Goal: Task Accomplishment & Management: Complete application form

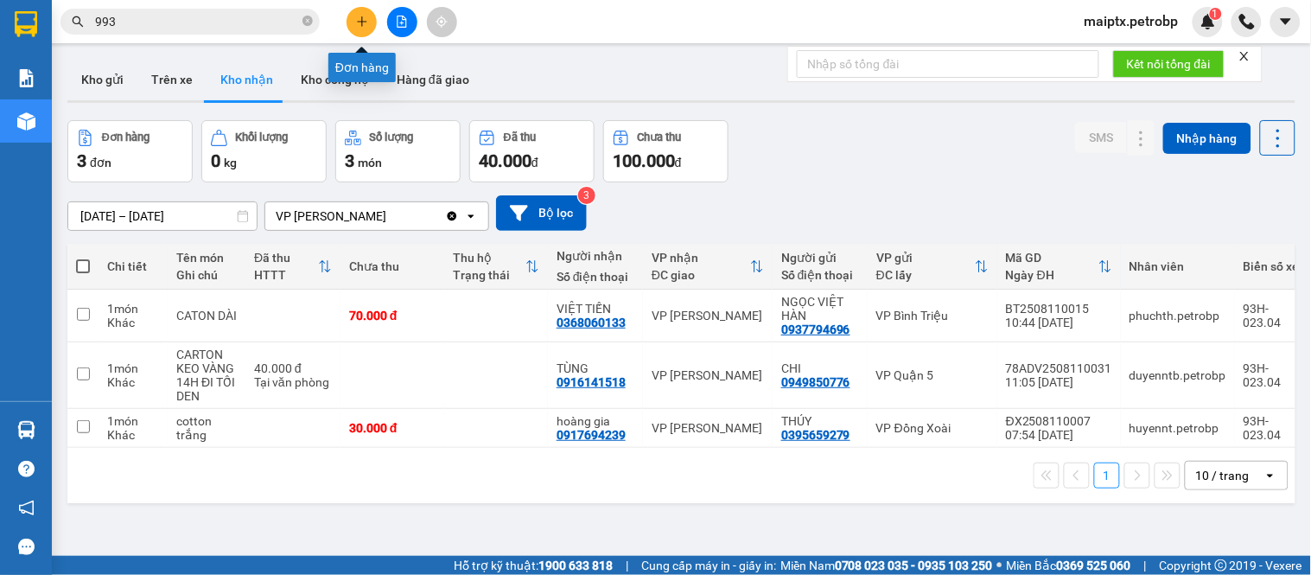
click at [367, 21] on icon "plus" at bounding box center [362, 22] width 12 height 12
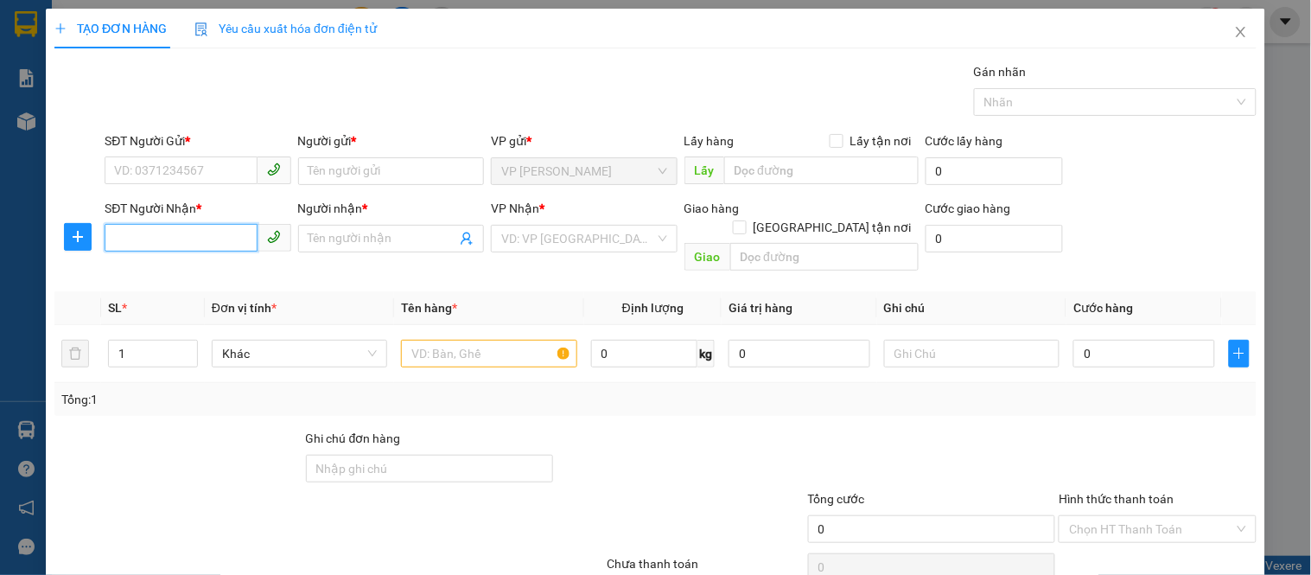
drag, startPoint x: 190, startPoint y: 245, endPoint x: 188, endPoint y: 194, distance: 51.9
click at [190, 243] on input "SĐT Người Nhận *" at bounding box center [181, 238] width 152 height 28
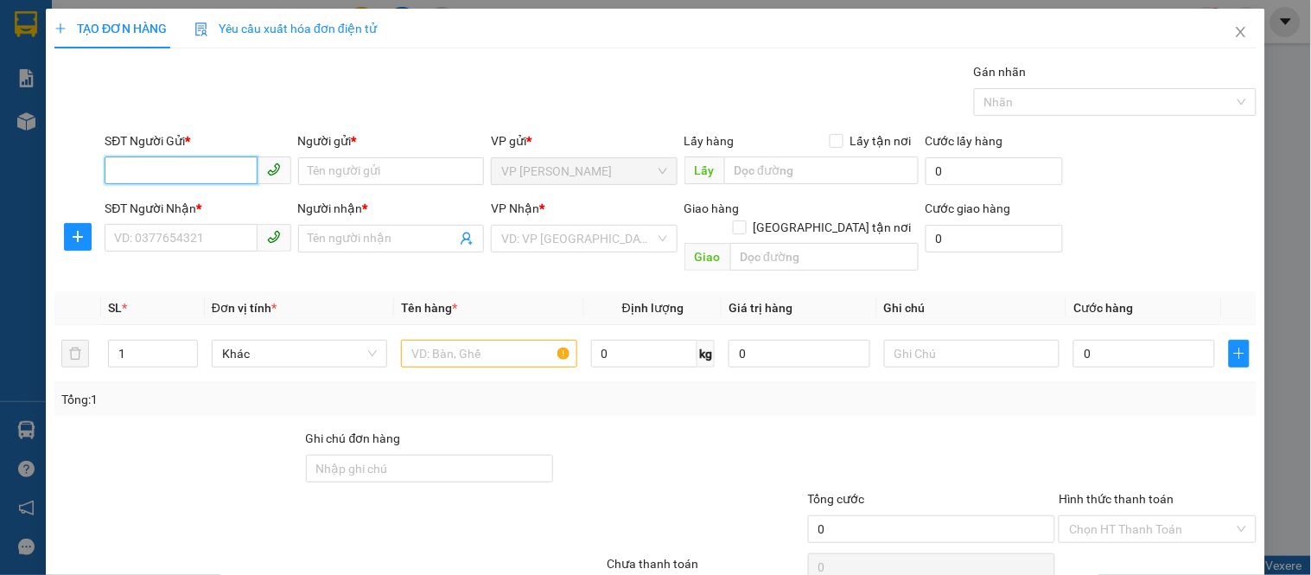
click at [191, 175] on input "SĐT Người Gửi *" at bounding box center [181, 170] width 152 height 28
click at [174, 196] on div "0338901951 - TRƯỜNG" at bounding box center [195, 205] width 163 height 19
type input "0338901951"
type input "TRƯỜNG"
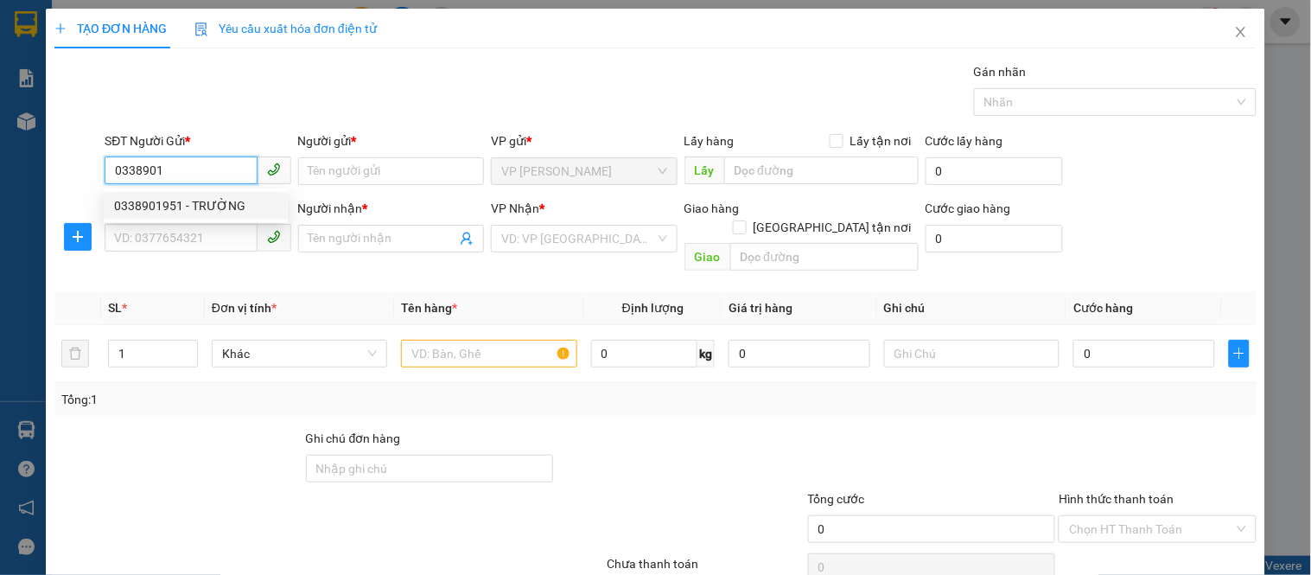
type input "0326888893"
type input "LONG"
type input "30.000"
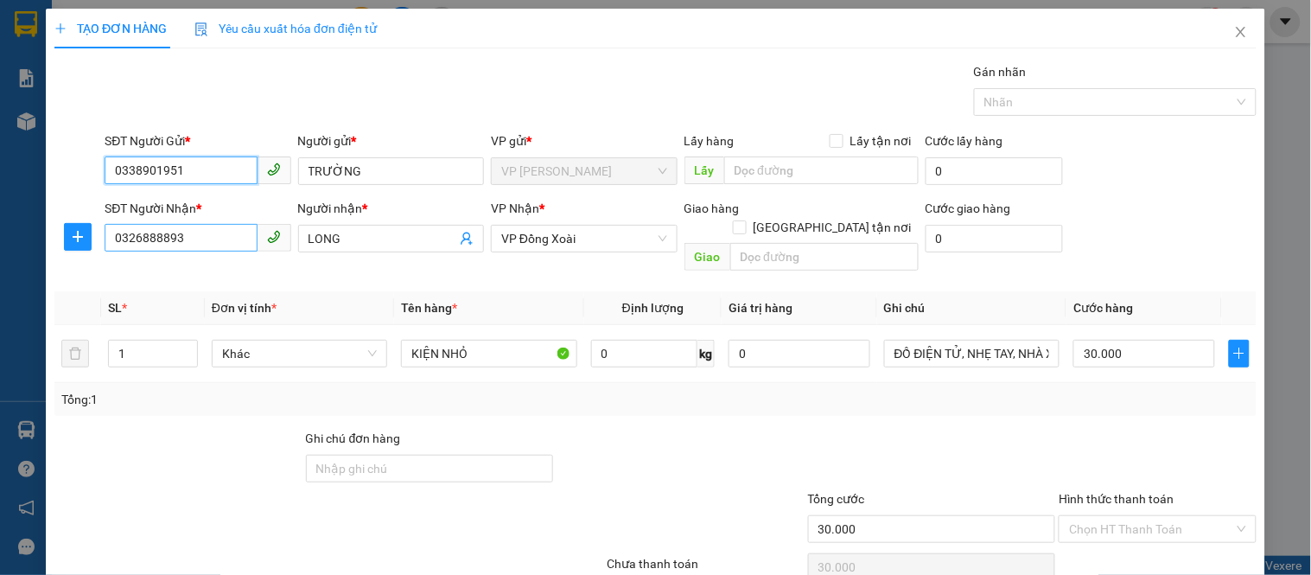
type input "0338901951"
click at [179, 239] on input "0326888893" at bounding box center [181, 238] width 152 height 28
type input "0327046172"
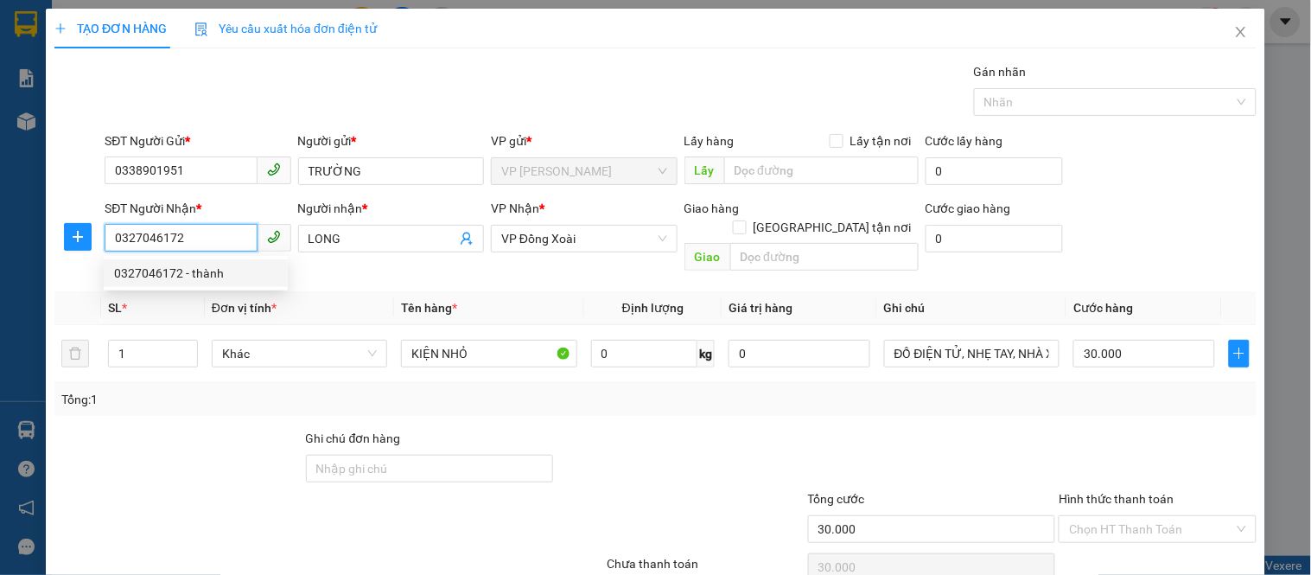
click at [182, 277] on div "0327046172 - thành" at bounding box center [195, 273] width 163 height 19
type input "thành"
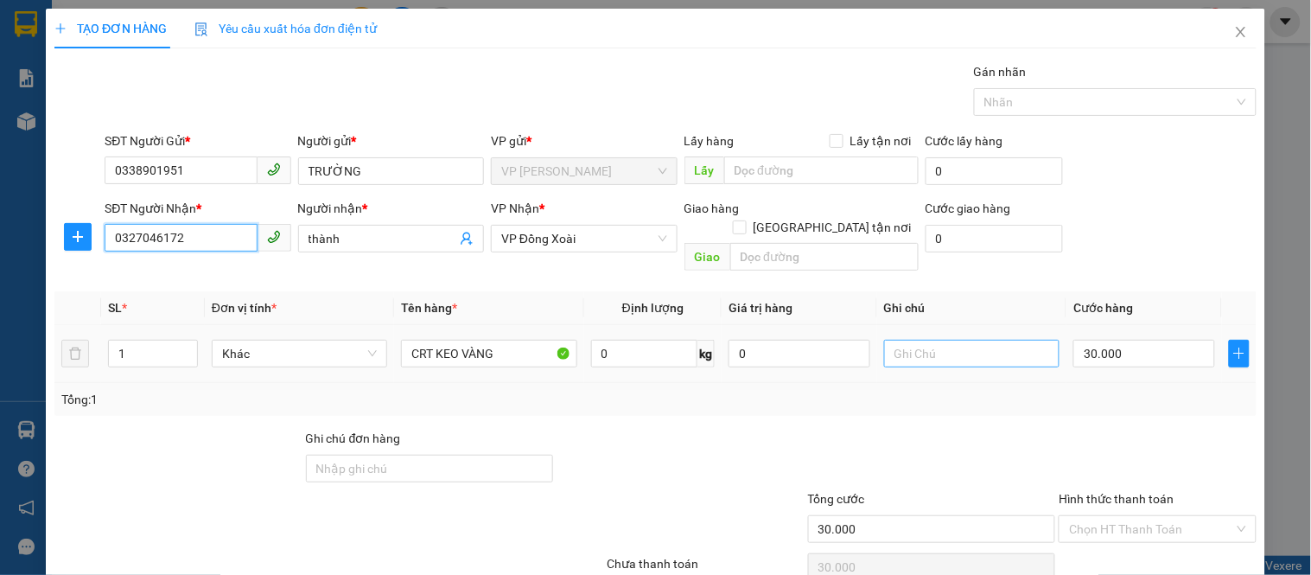
scroll to position [64, 0]
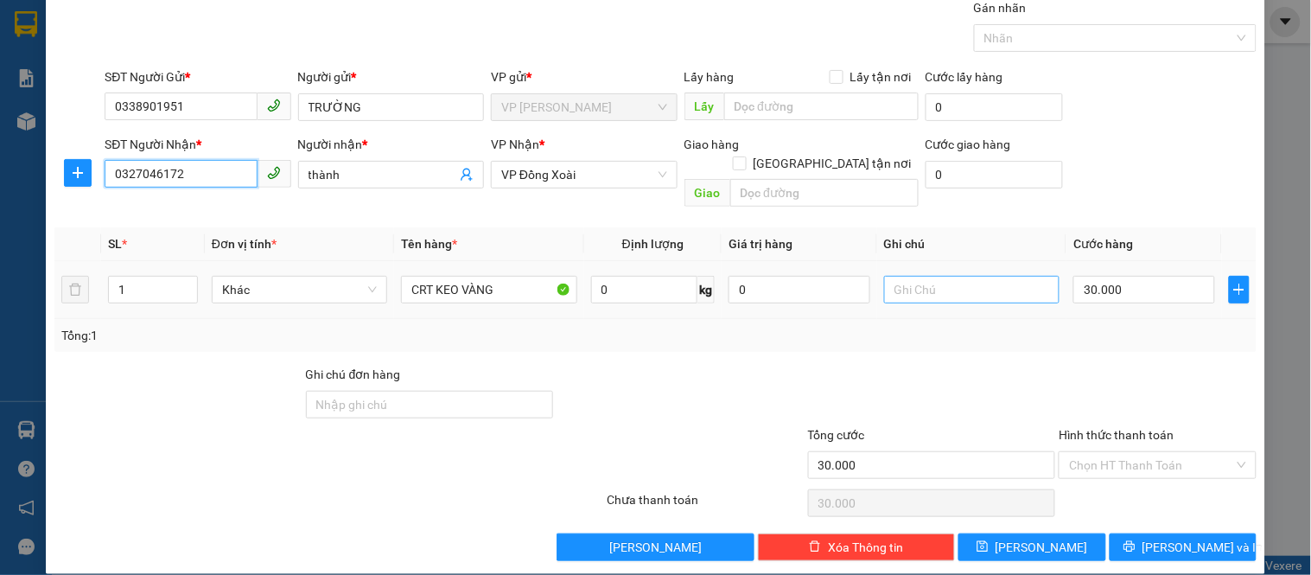
type input "0327046172"
click at [927, 283] on input "text" at bounding box center [971, 290] width 175 height 28
type input "TỚI GỌI KHÁCH"
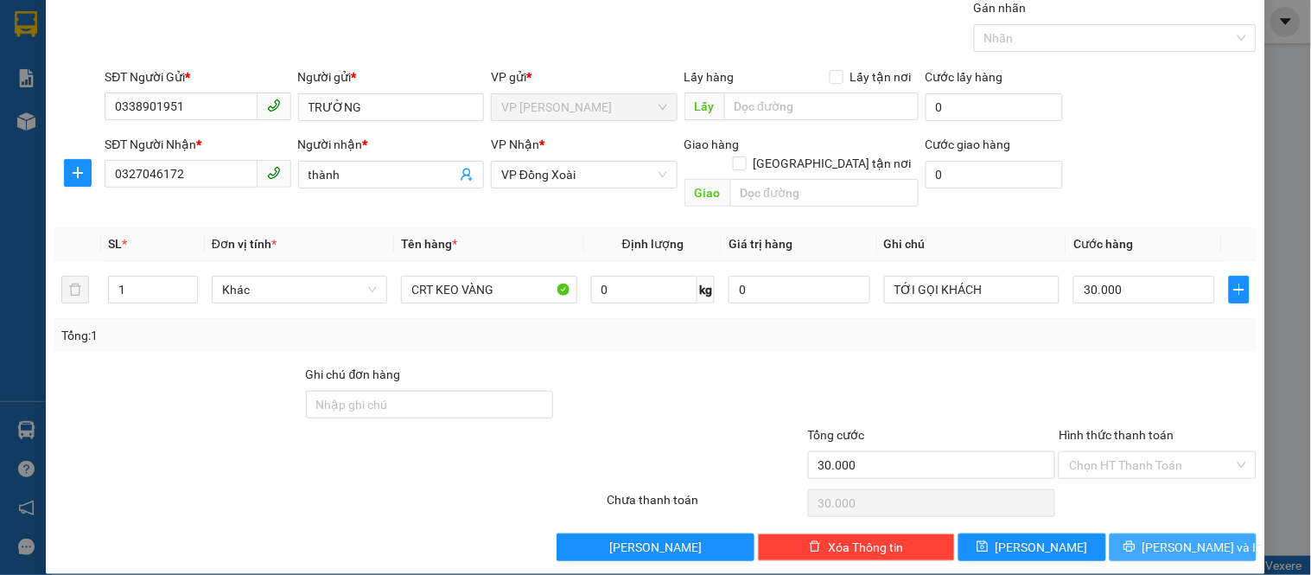
click at [1171, 538] on span "[PERSON_NAME] và In" at bounding box center [1203, 547] width 121 height 19
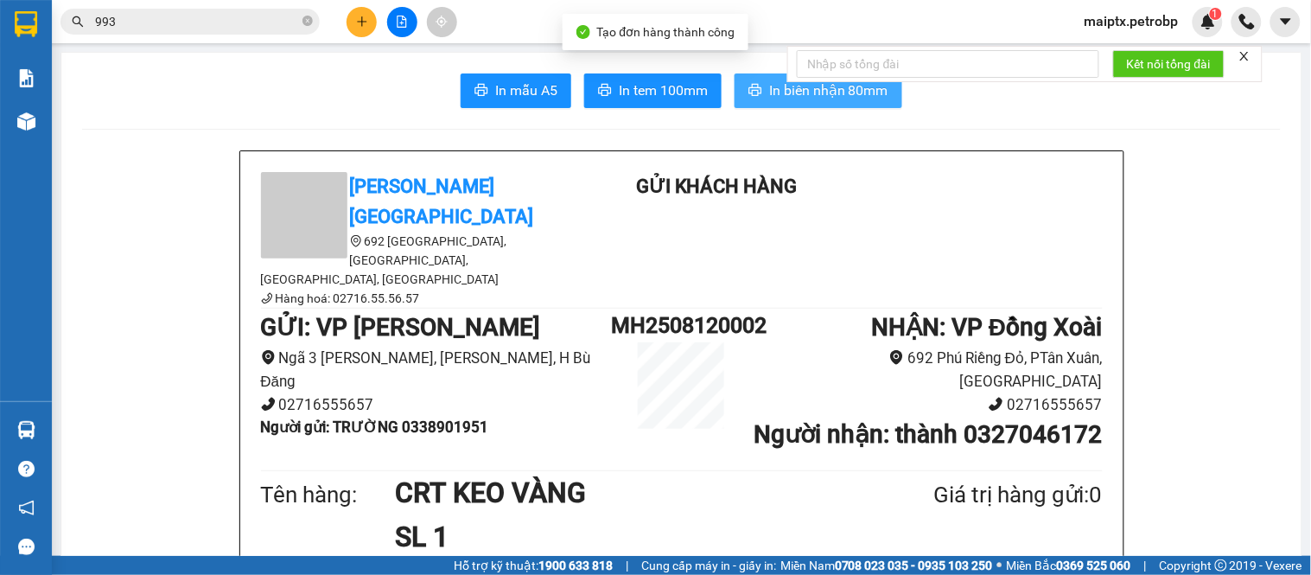
click at [833, 91] on span "In biên nhận 80mm" at bounding box center [828, 91] width 119 height 22
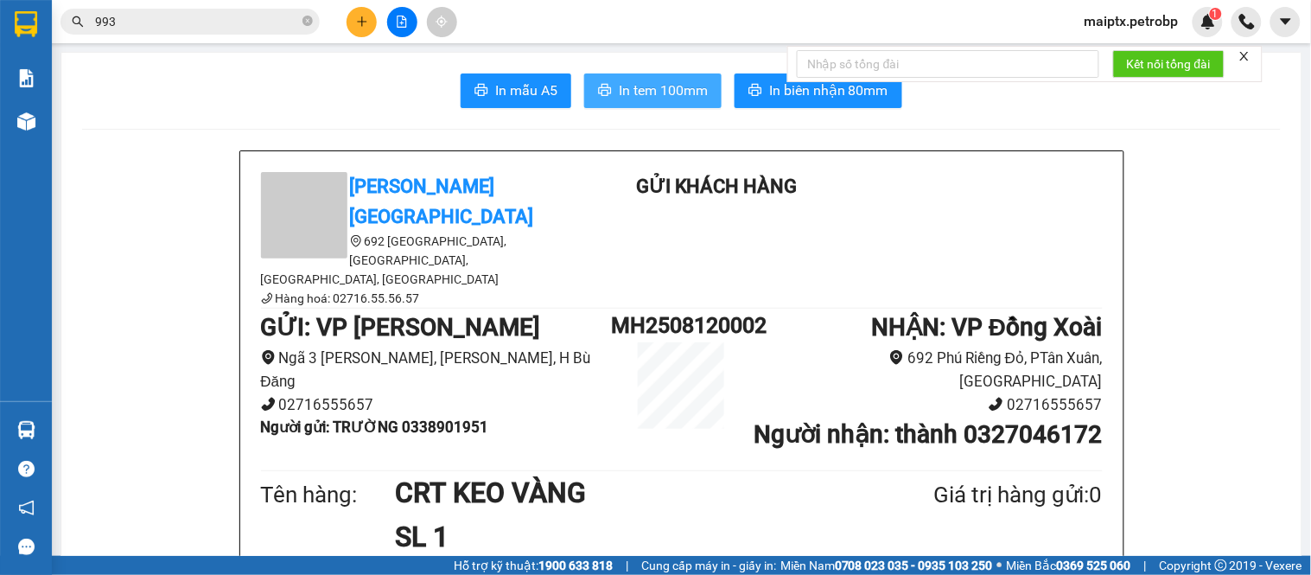
click at [686, 102] on button "In tem 100mm" at bounding box center [652, 90] width 137 height 35
click at [453, 418] on b "Người gửi : TRƯỜNG 0338901951" at bounding box center [375, 426] width 228 height 17
copy b "0338901951"
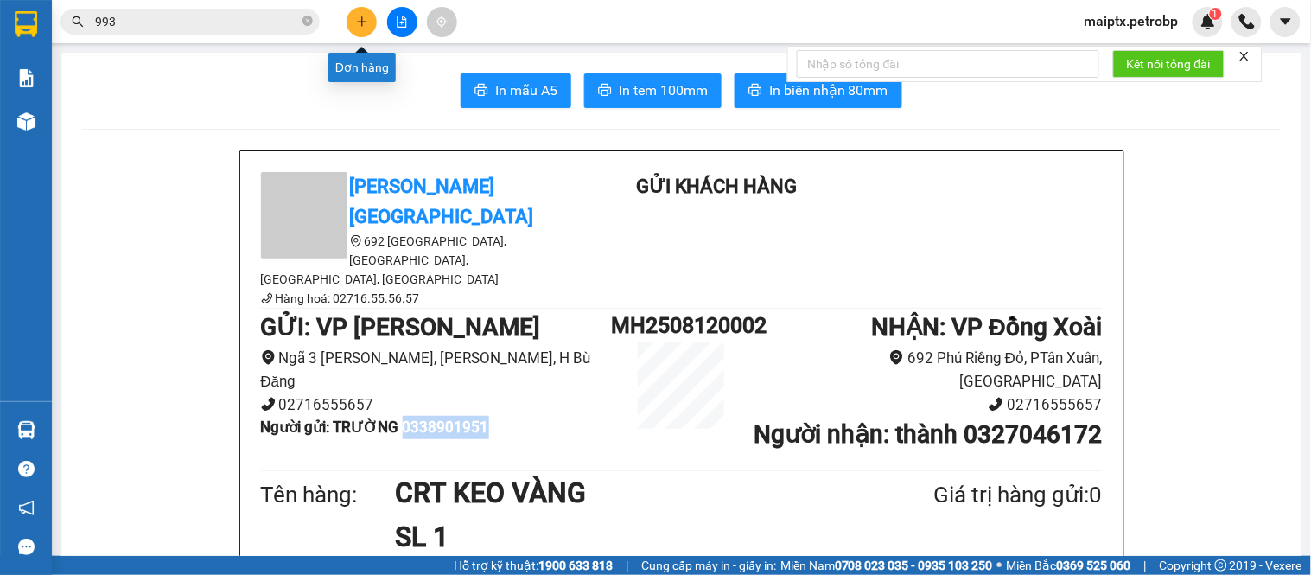
click at [367, 19] on icon "plus" at bounding box center [362, 22] width 12 height 12
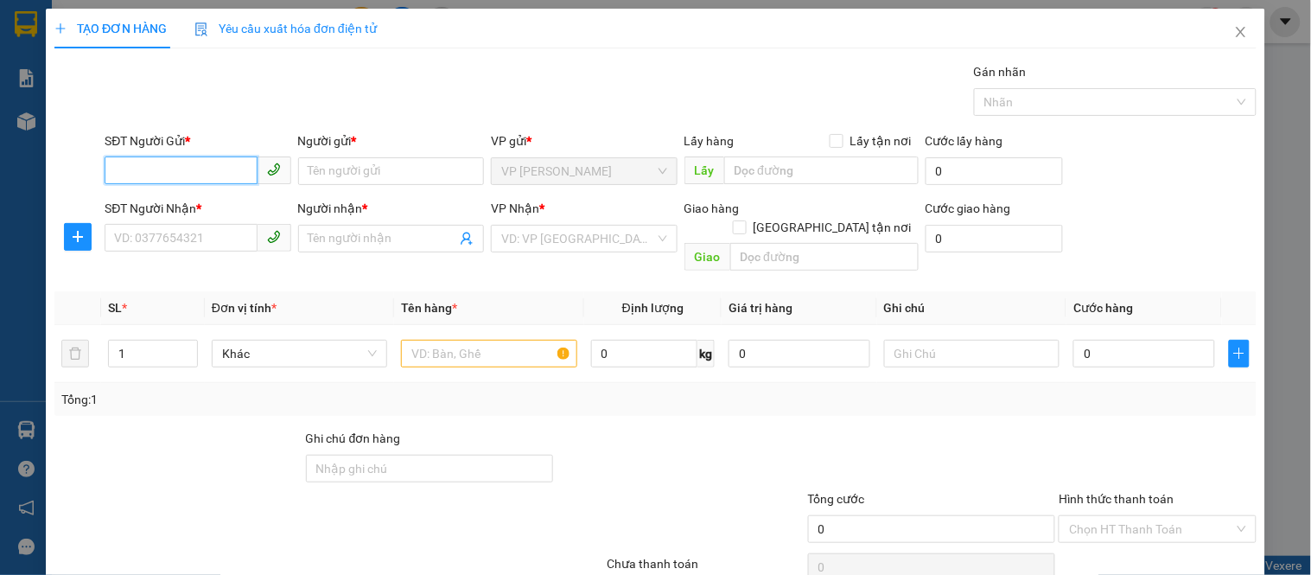
click at [201, 163] on input "SĐT Người Gửi *" at bounding box center [181, 170] width 152 height 28
paste input "0338901951"
type input "0338901951"
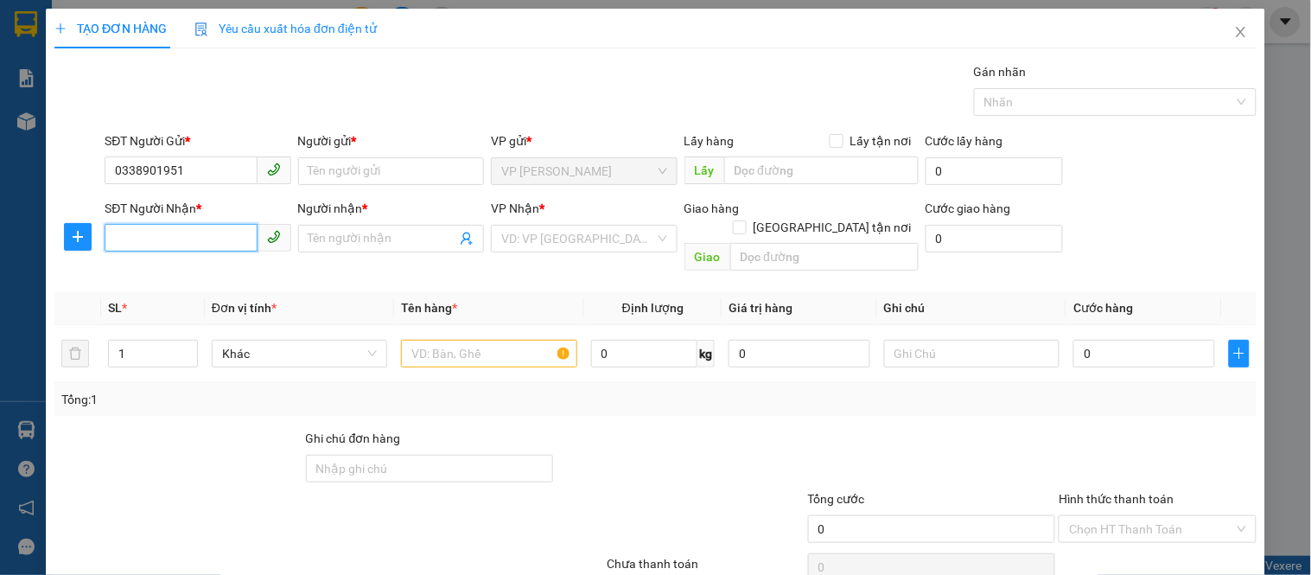
click at [175, 234] on input "SĐT Người Nhận *" at bounding box center [181, 238] width 152 height 28
type input "0348787878"
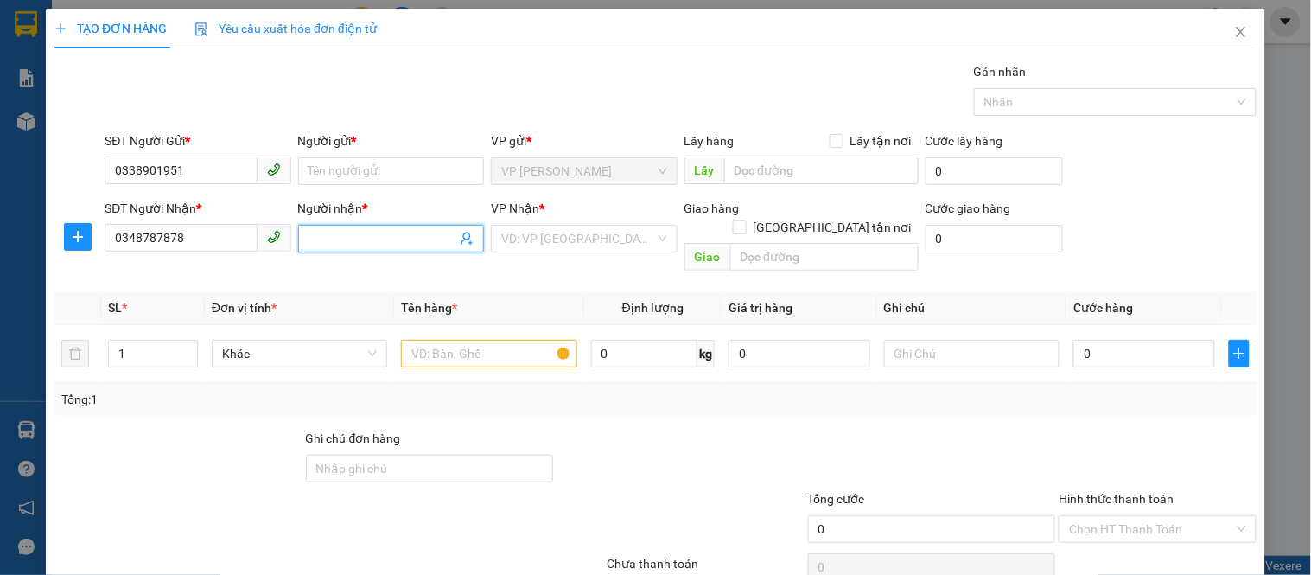
click at [309, 245] on input "Người nhận *" at bounding box center [383, 238] width 148 height 19
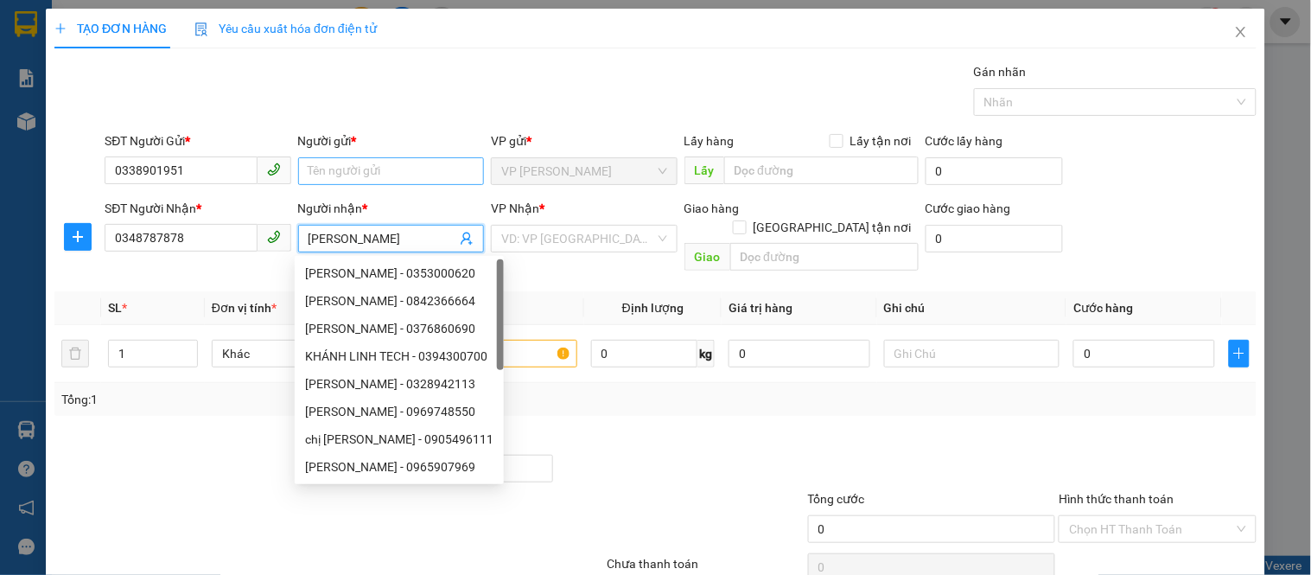
type input "[PERSON_NAME]"
click at [342, 180] on input "Người gửi *" at bounding box center [391, 171] width 186 height 28
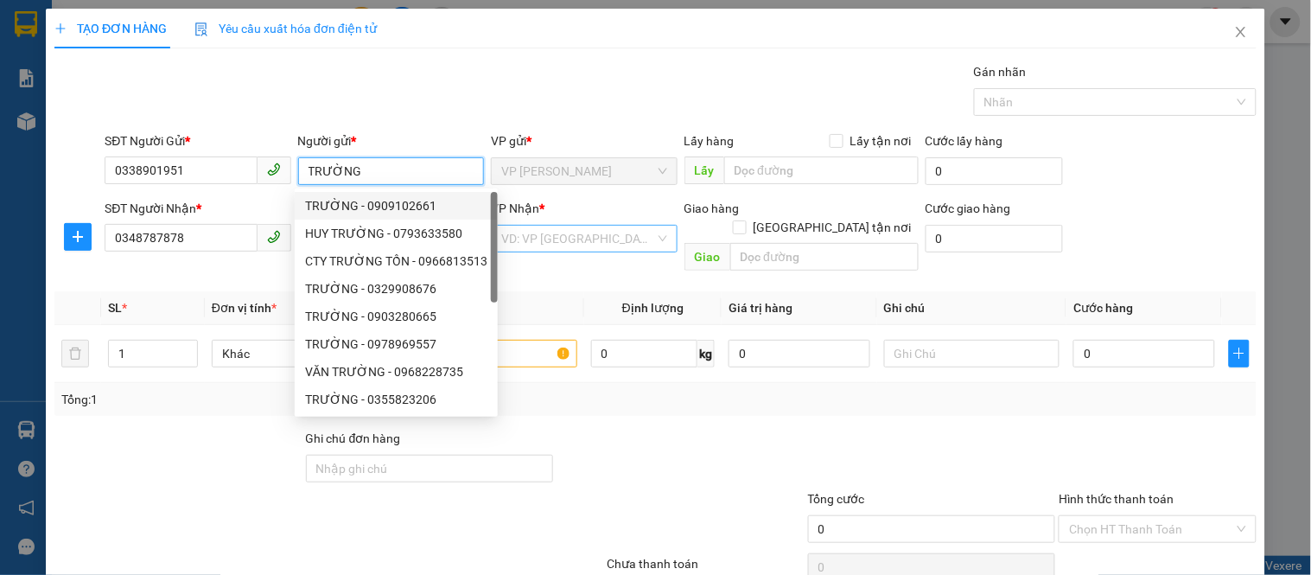
type input "TRƯỜNG"
click at [592, 239] on input "search" at bounding box center [577, 239] width 153 height 26
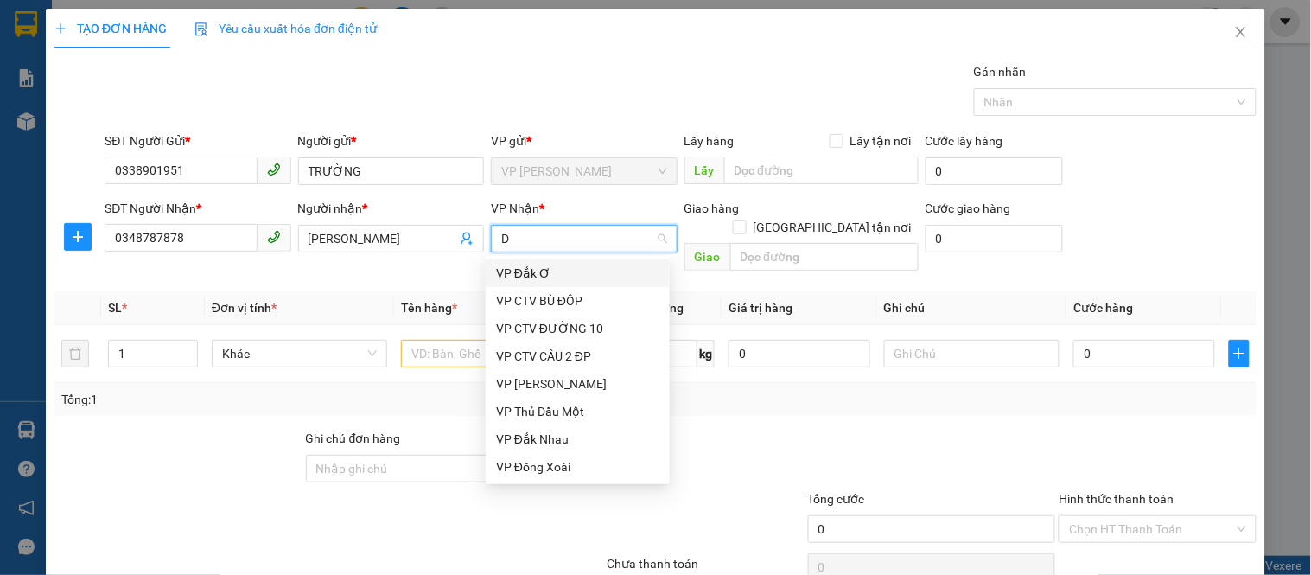
type input "DO"
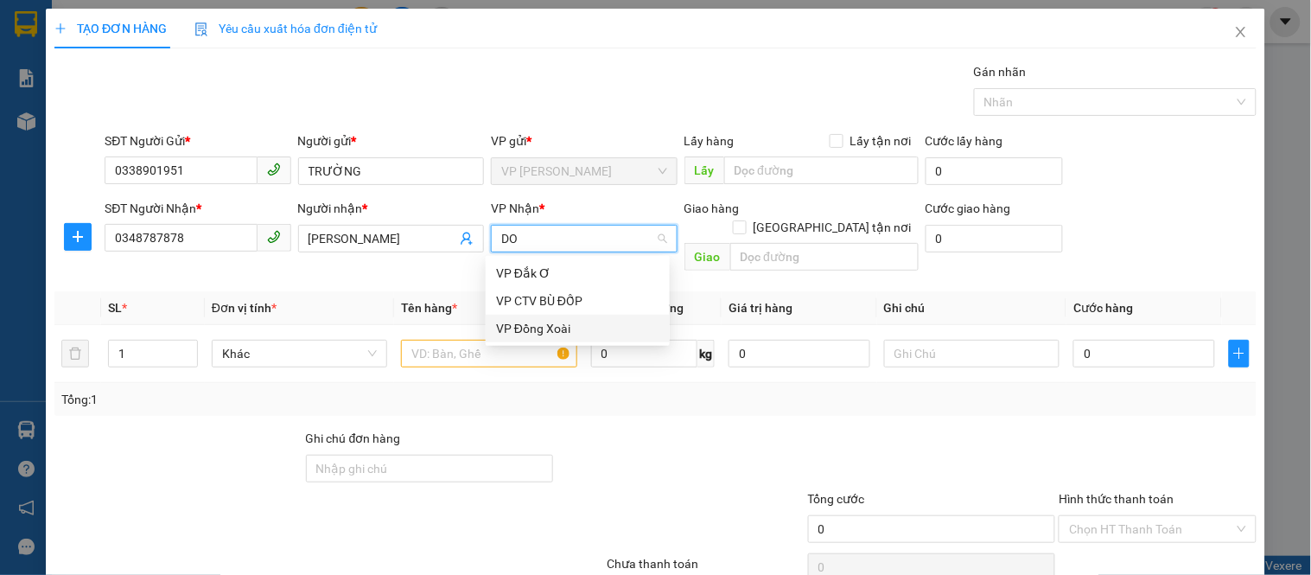
click at [595, 332] on div "VP Đồng Xoài" at bounding box center [577, 328] width 163 height 19
click at [429, 340] on input "text" at bounding box center [488, 354] width 175 height 28
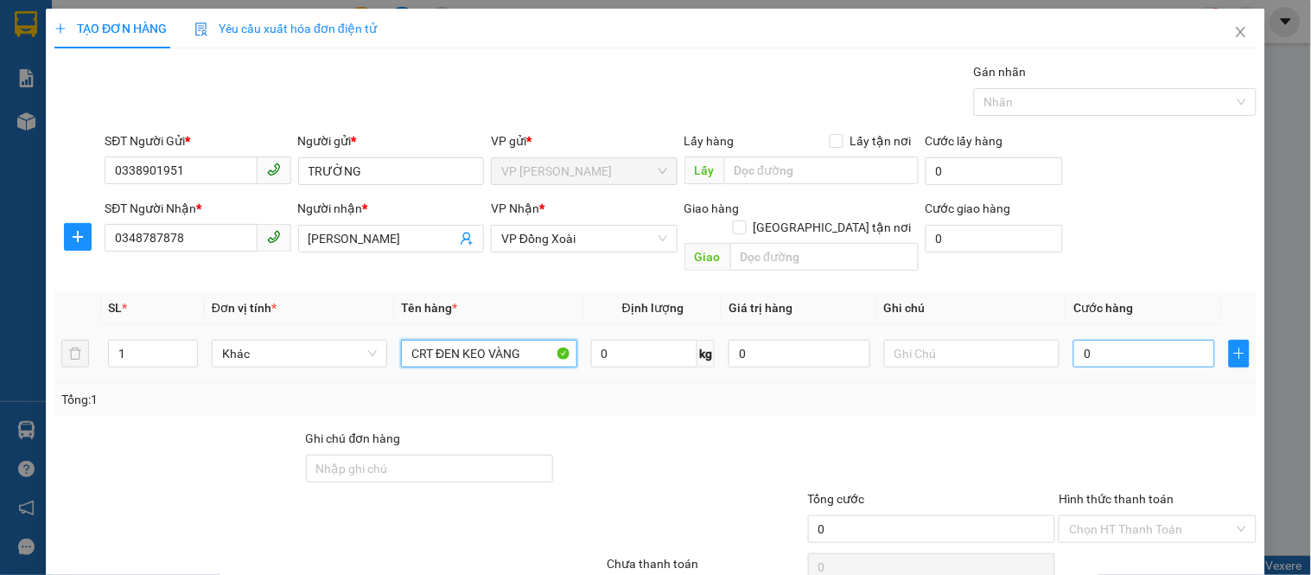
type input "CRT ĐEN KEO VÀNG"
click at [1074, 340] on input "0" at bounding box center [1145, 354] width 142 height 28
type input "3"
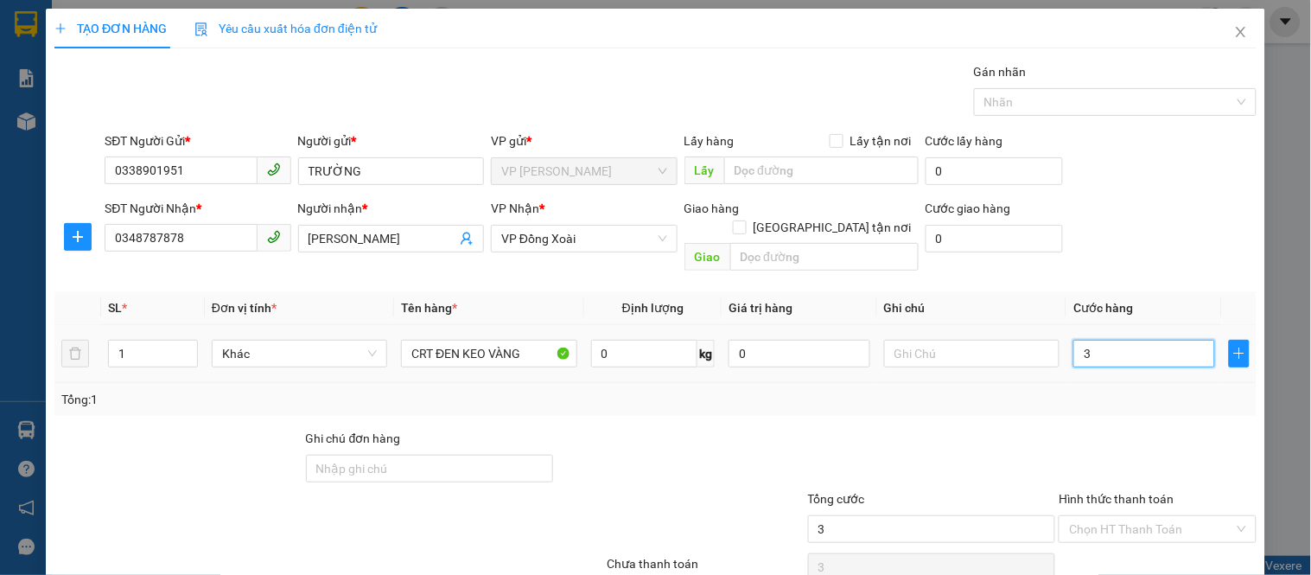
type input "30"
type input "300"
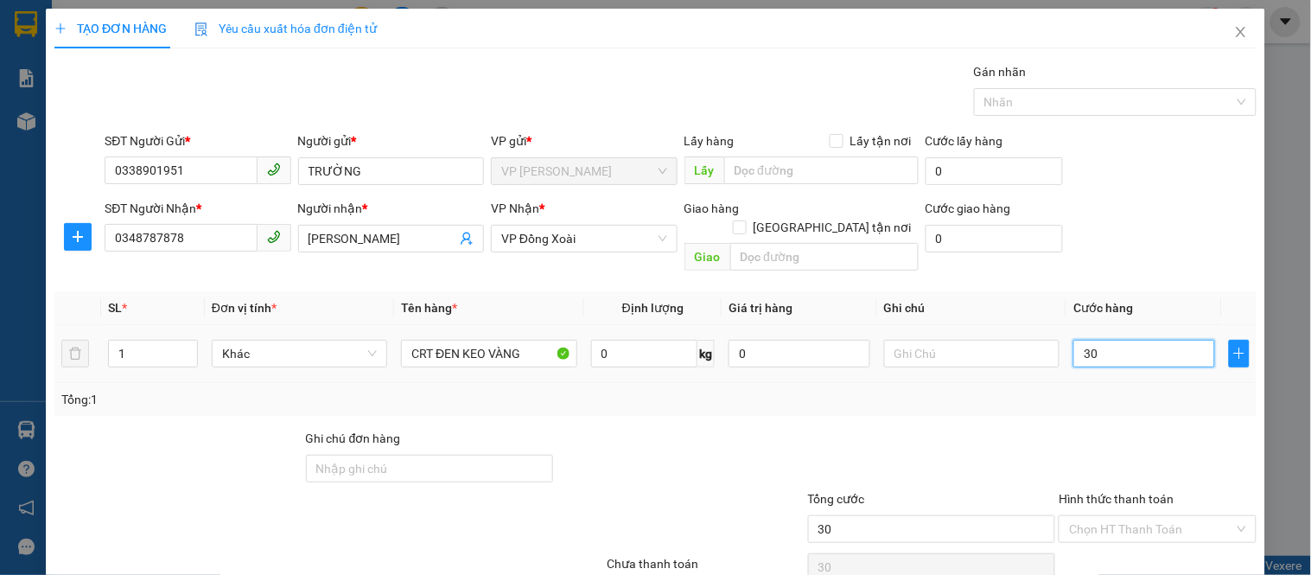
type input "300"
type input "3.000"
type input "30.000"
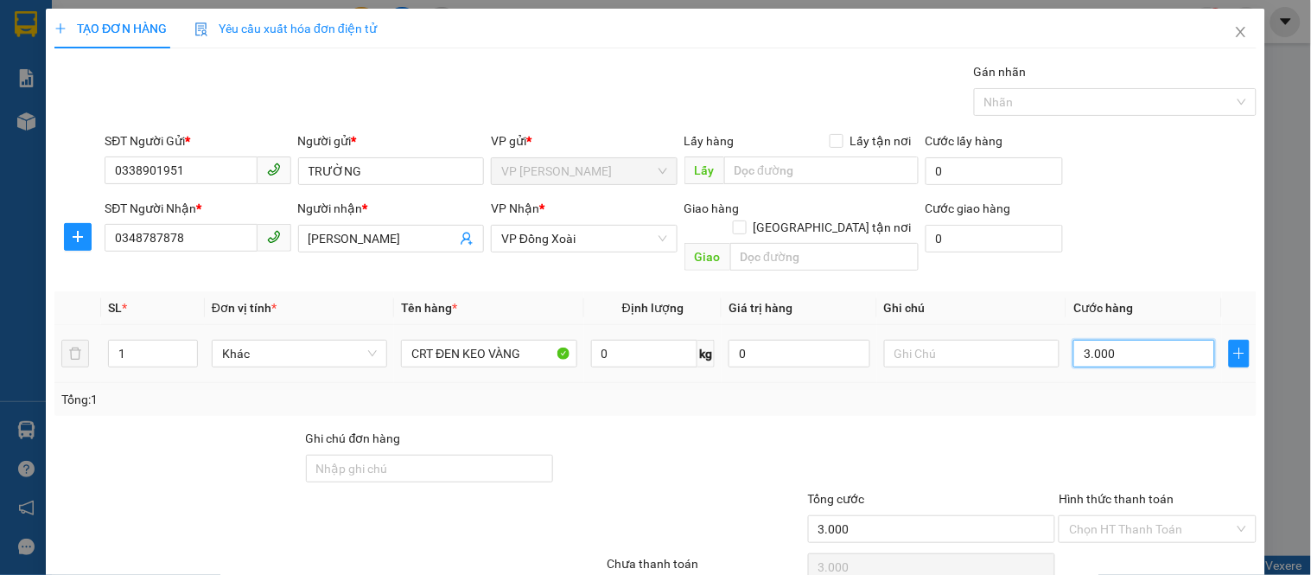
type input "30.000"
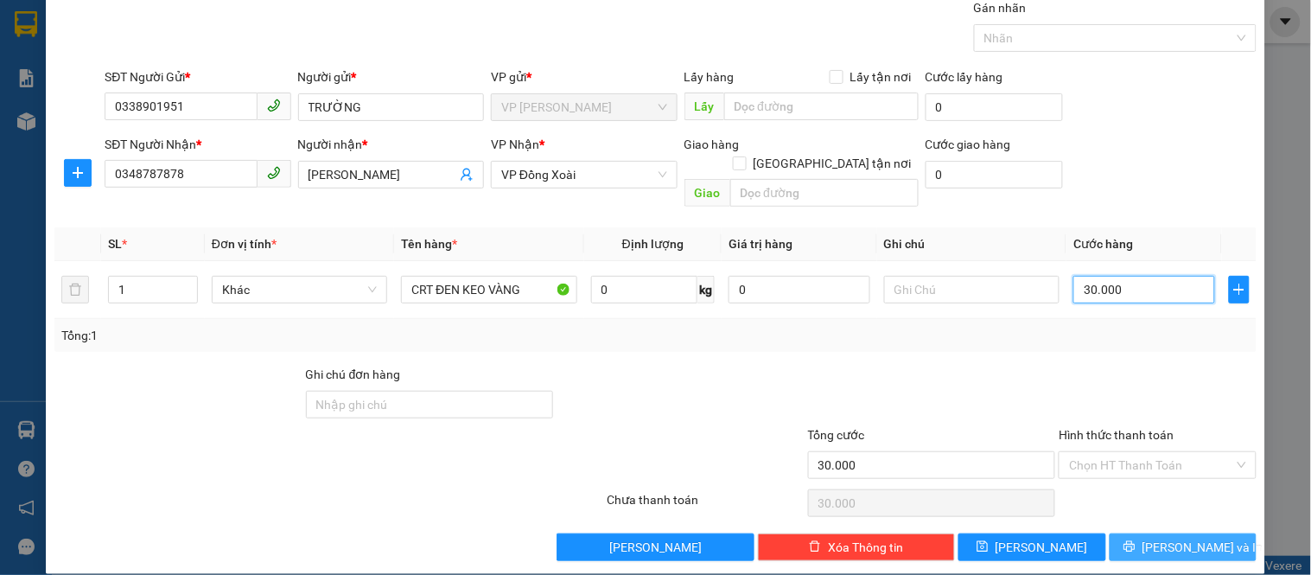
type input "30.000"
click at [1136, 540] on icon "printer" at bounding box center [1130, 546] width 12 height 12
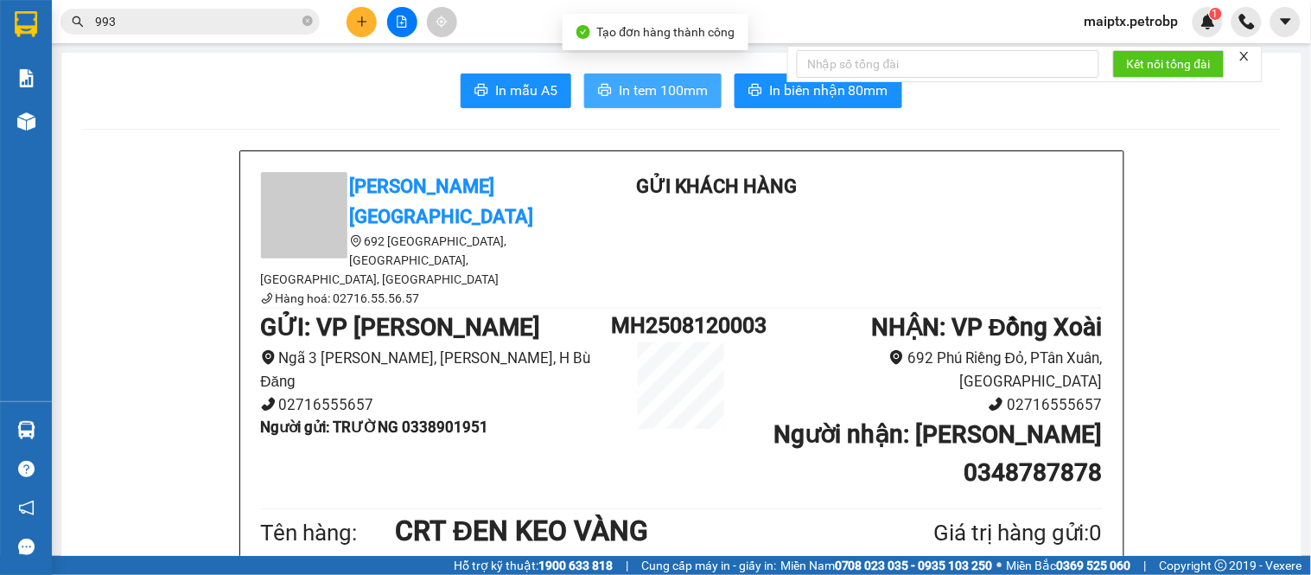
click at [585, 86] on button "In tem 100mm" at bounding box center [652, 90] width 137 height 35
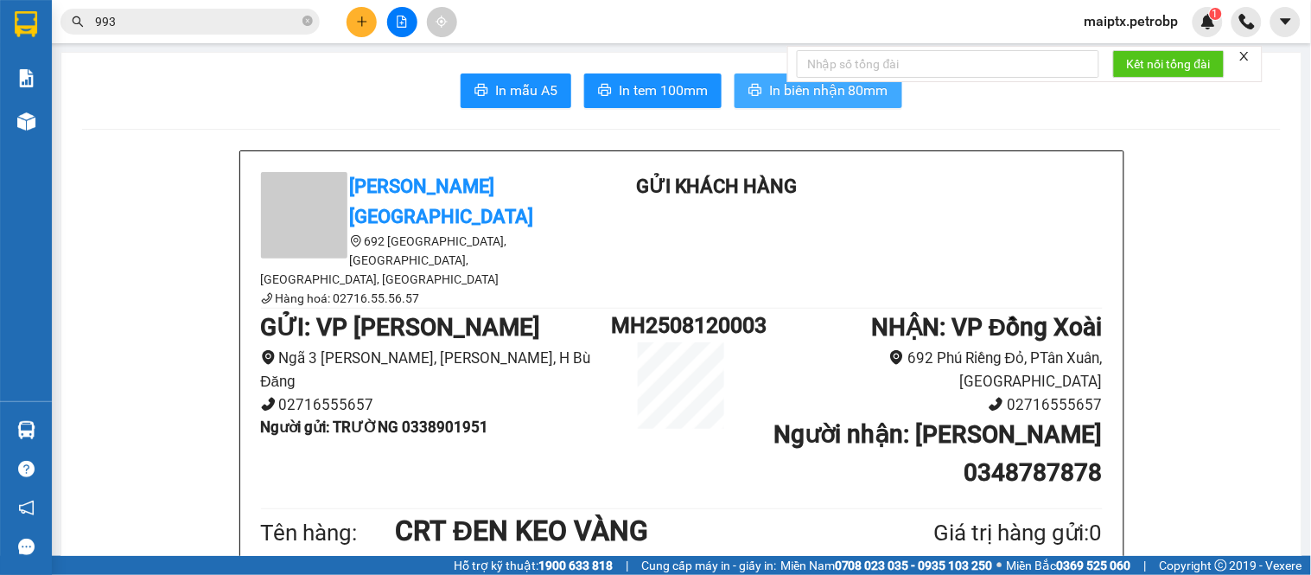
click at [772, 86] on span "In biên nhận 80mm" at bounding box center [828, 91] width 119 height 22
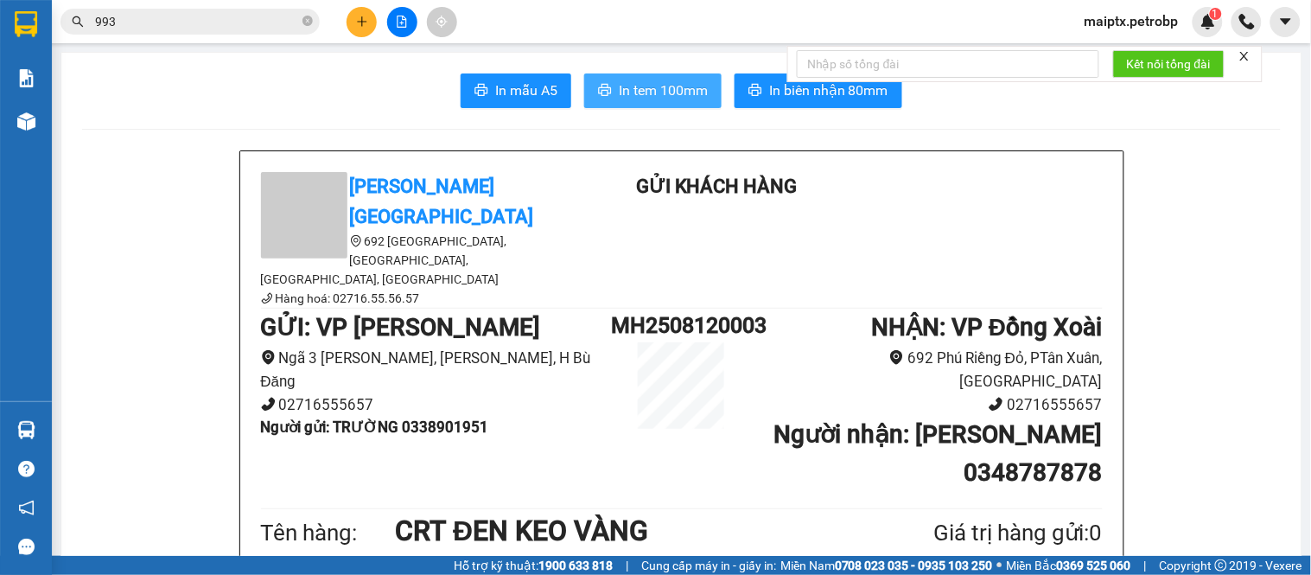
click at [638, 91] on span "In tem 100mm" at bounding box center [663, 91] width 89 height 22
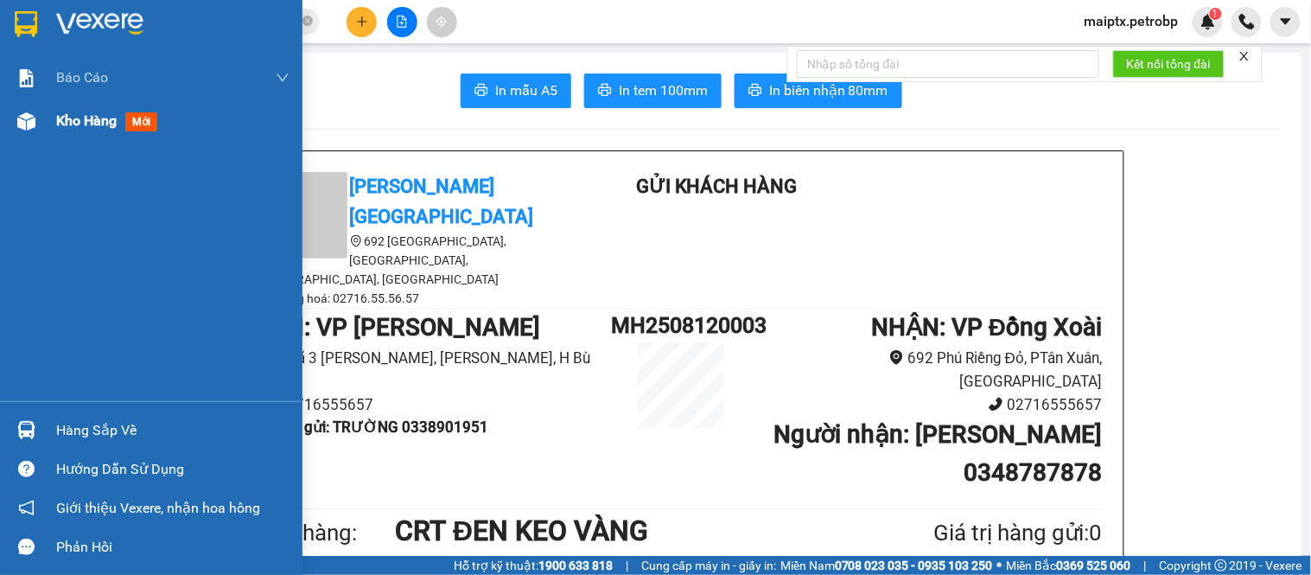
click at [41, 133] on div "Kho hàng mới" at bounding box center [151, 120] width 303 height 43
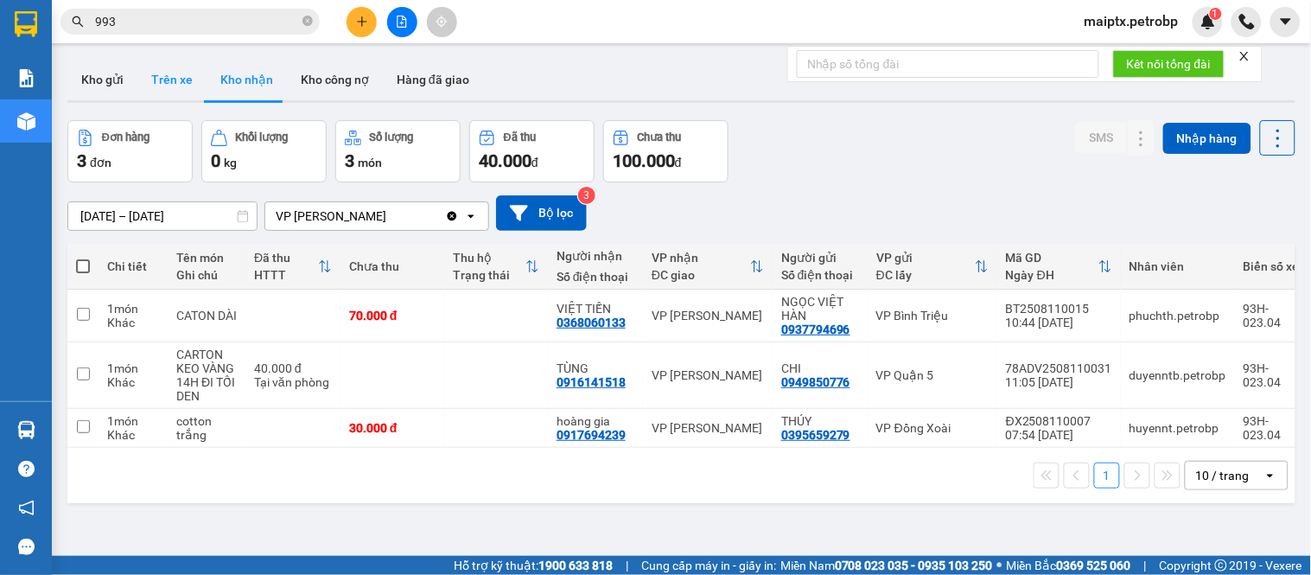
click at [168, 72] on button "Trên xe" at bounding box center [171, 79] width 69 height 41
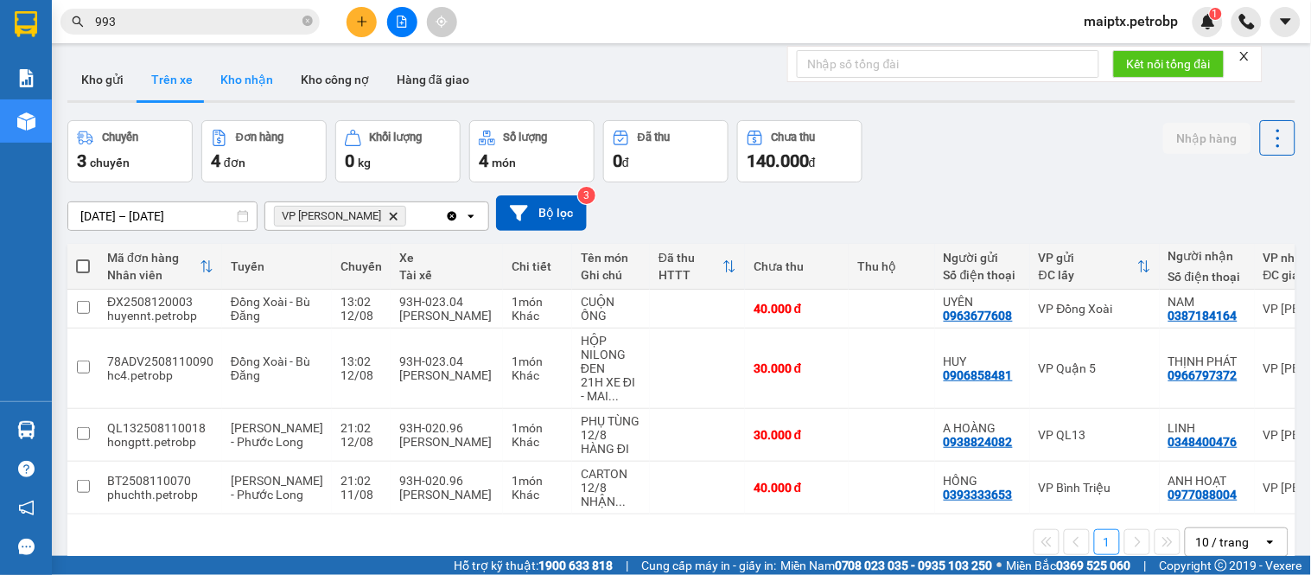
click at [240, 65] on button "Kho nhận" at bounding box center [247, 79] width 80 height 41
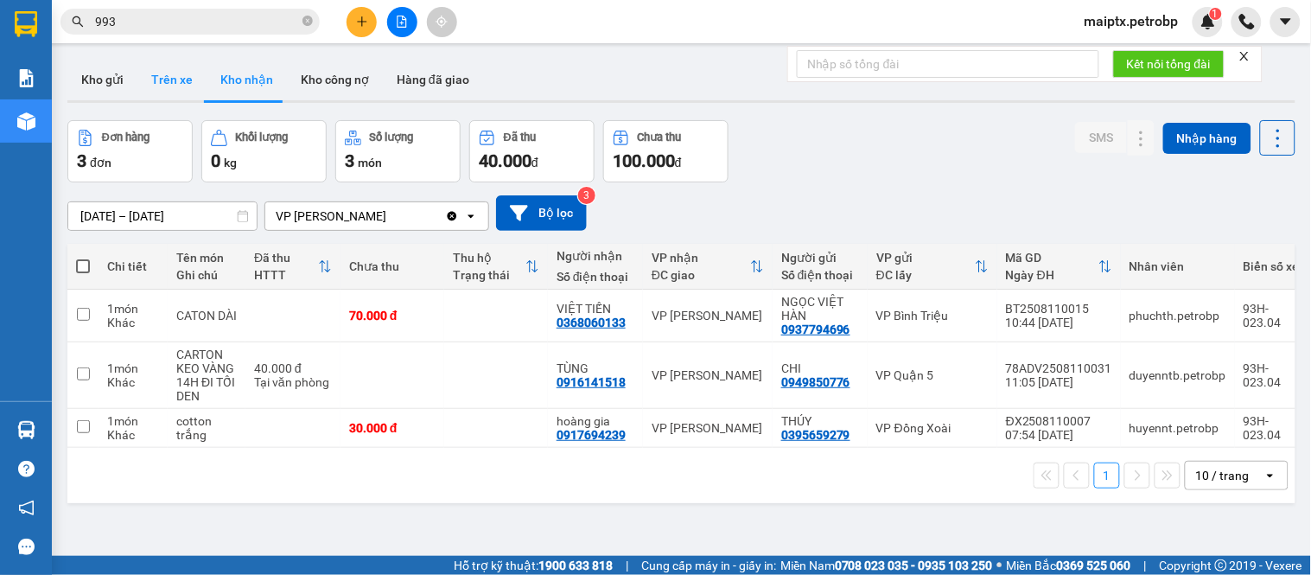
click at [166, 91] on button "Trên xe" at bounding box center [171, 79] width 69 height 41
type input "[DATE] – [DATE]"
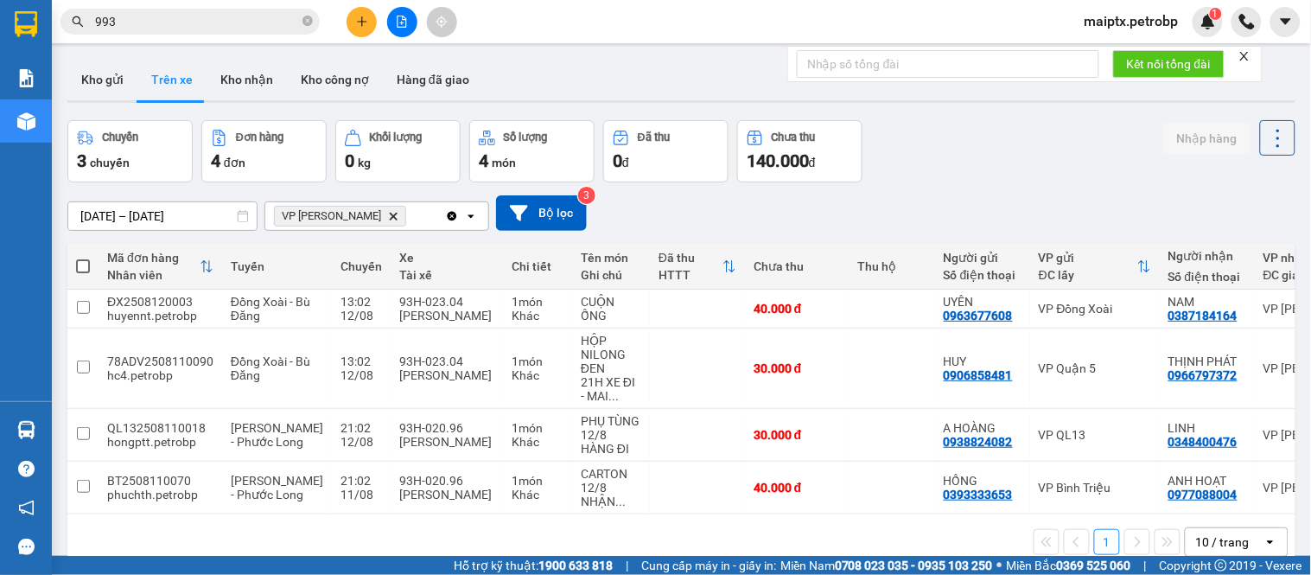
click at [113, 549] on div "1 10 / trang open" at bounding box center [681, 541] width 1214 height 29
click at [1233, 437] on button at bounding box center [1240, 435] width 24 height 30
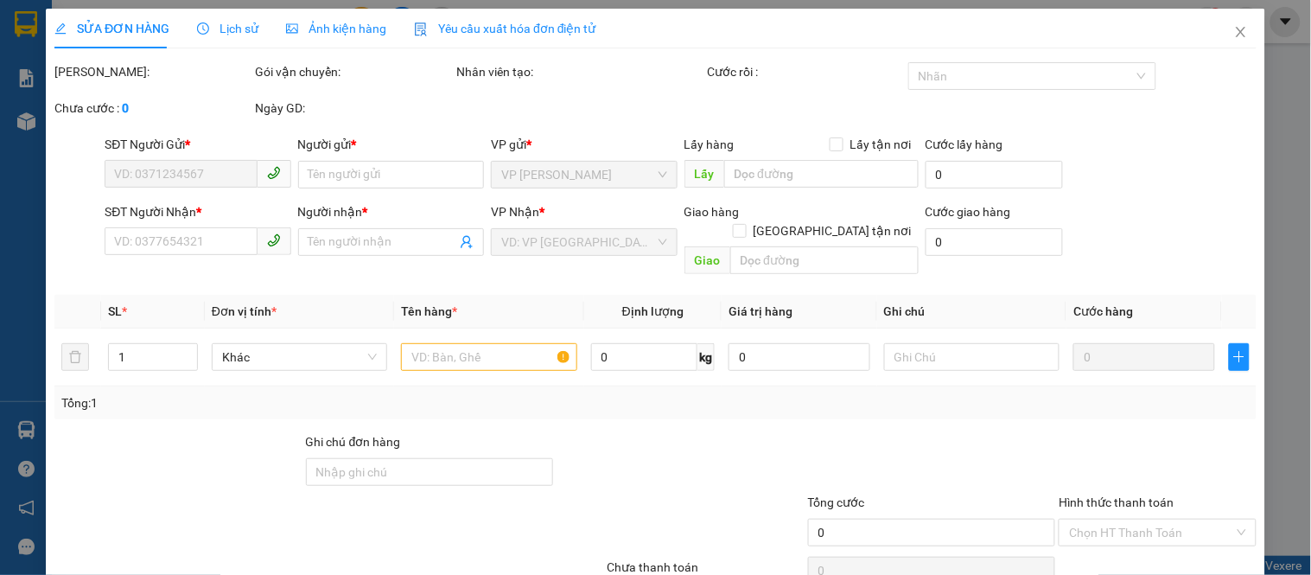
type input "0938824082"
type input "A HOÀNG"
type input "0348400476"
type input "LINH"
type input "30.000"
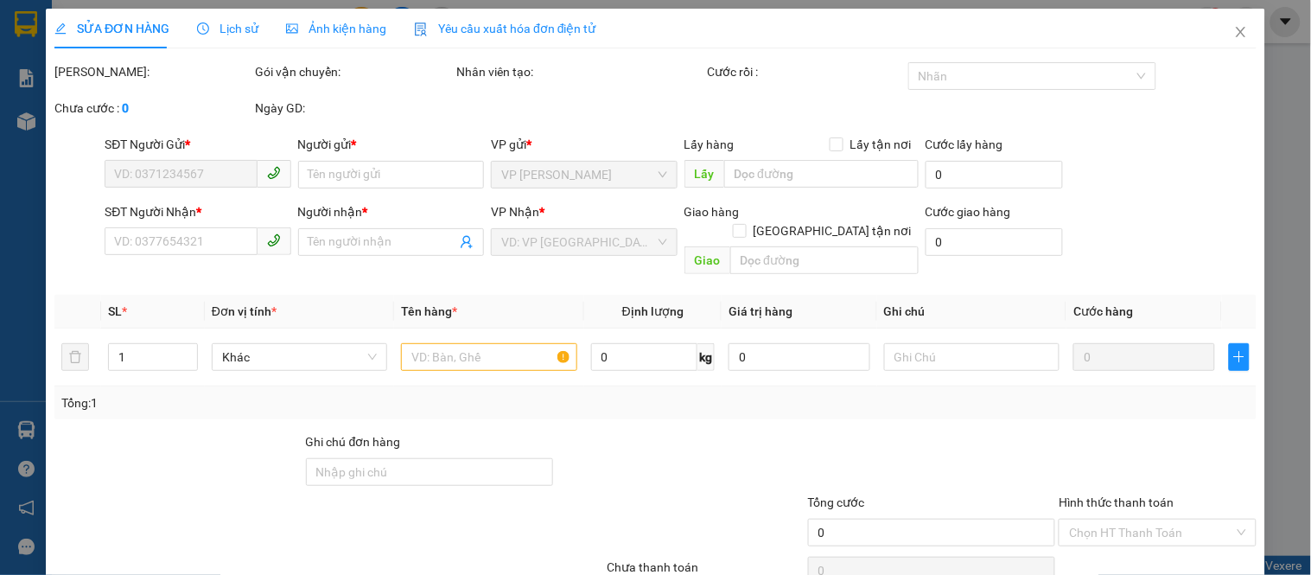
type input "30.000"
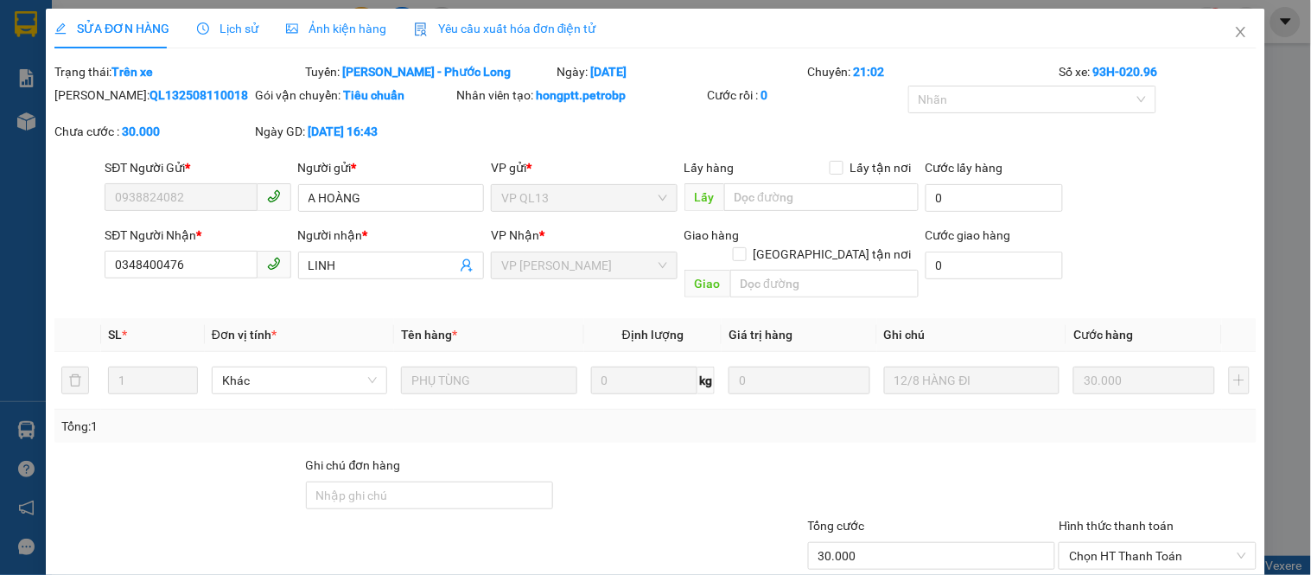
click at [233, 33] on span "Lịch sử" at bounding box center [227, 29] width 61 height 14
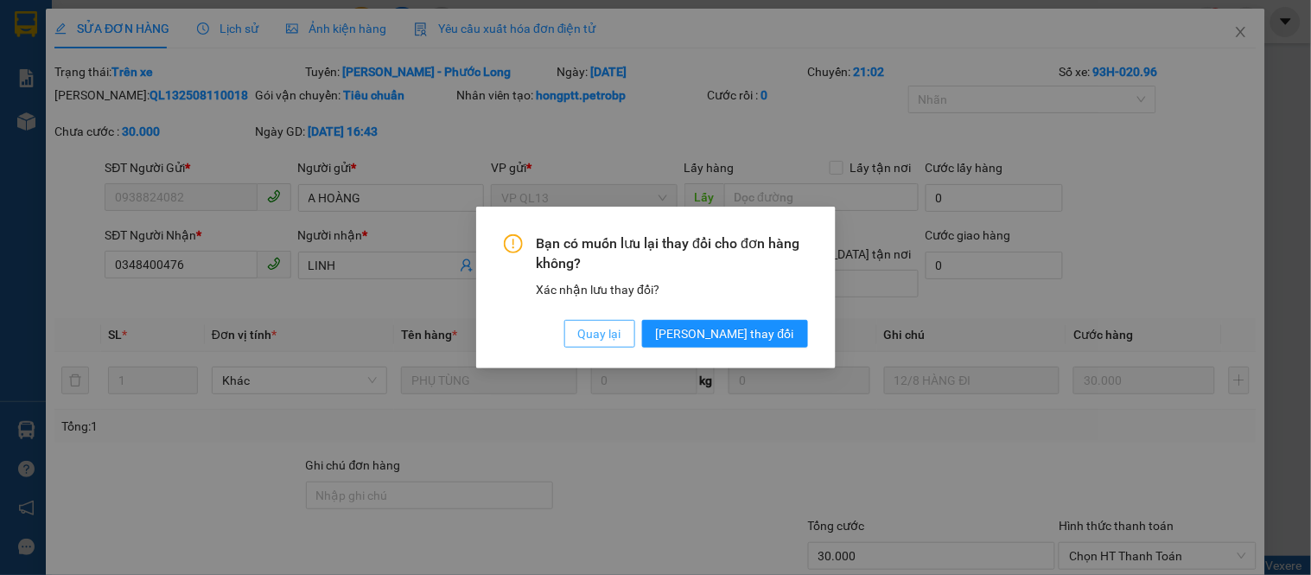
click at [621, 332] on span "Quay lại" at bounding box center [599, 333] width 43 height 19
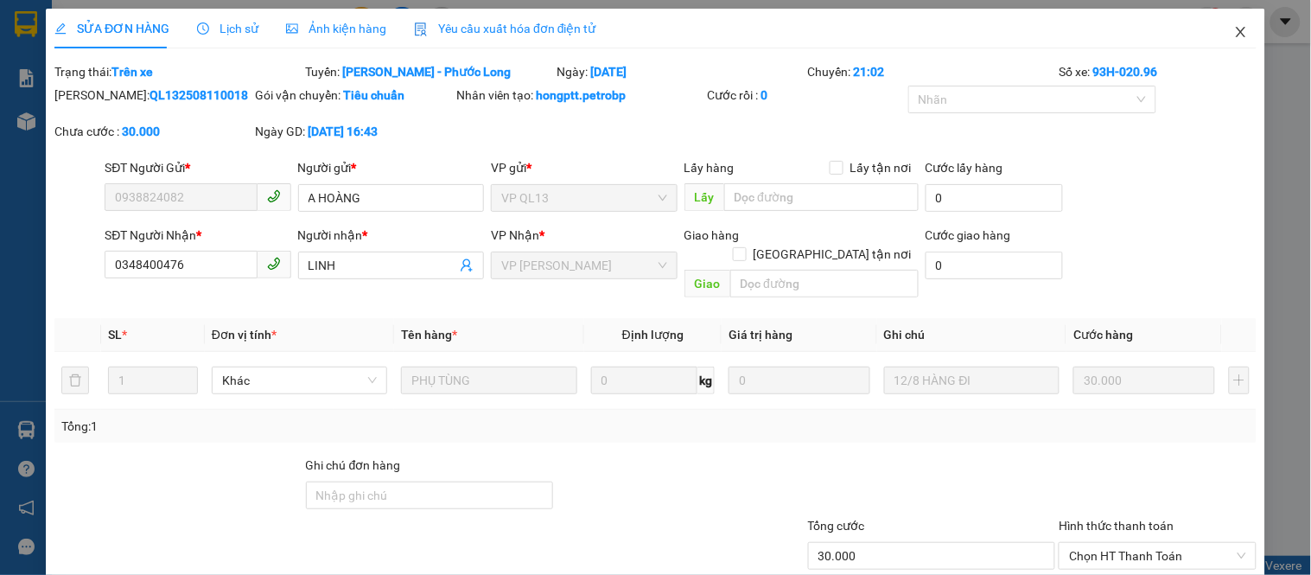
click at [1234, 26] on icon "close" at bounding box center [1241, 32] width 14 height 14
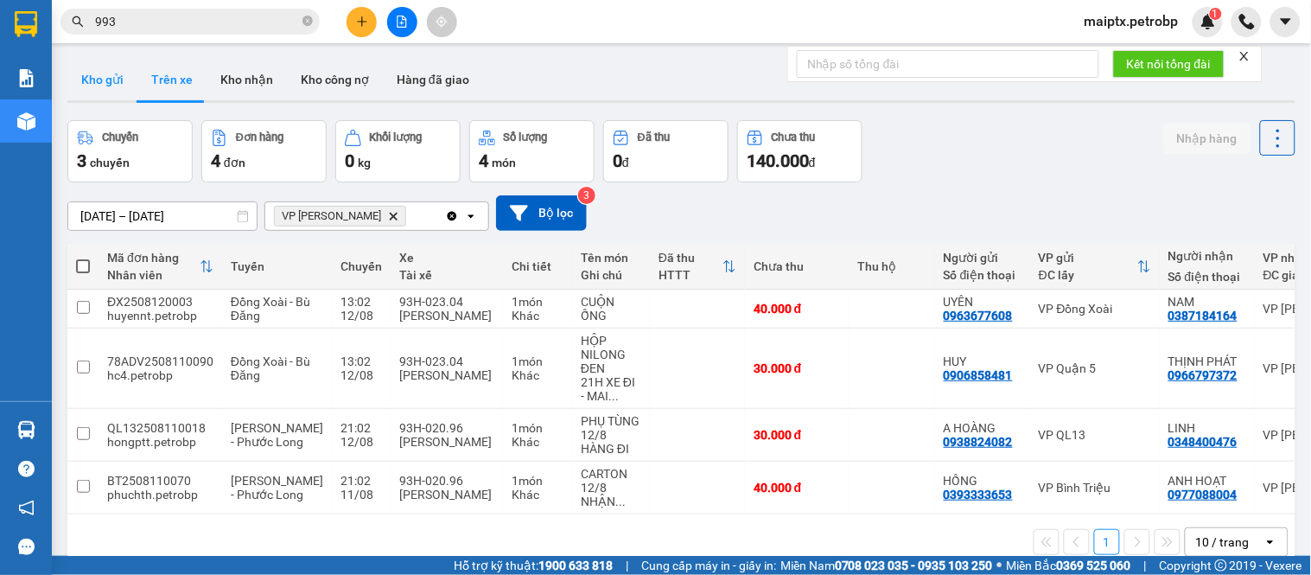
click at [101, 78] on button "Kho gửi" at bounding box center [102, 79] width 70 height 41
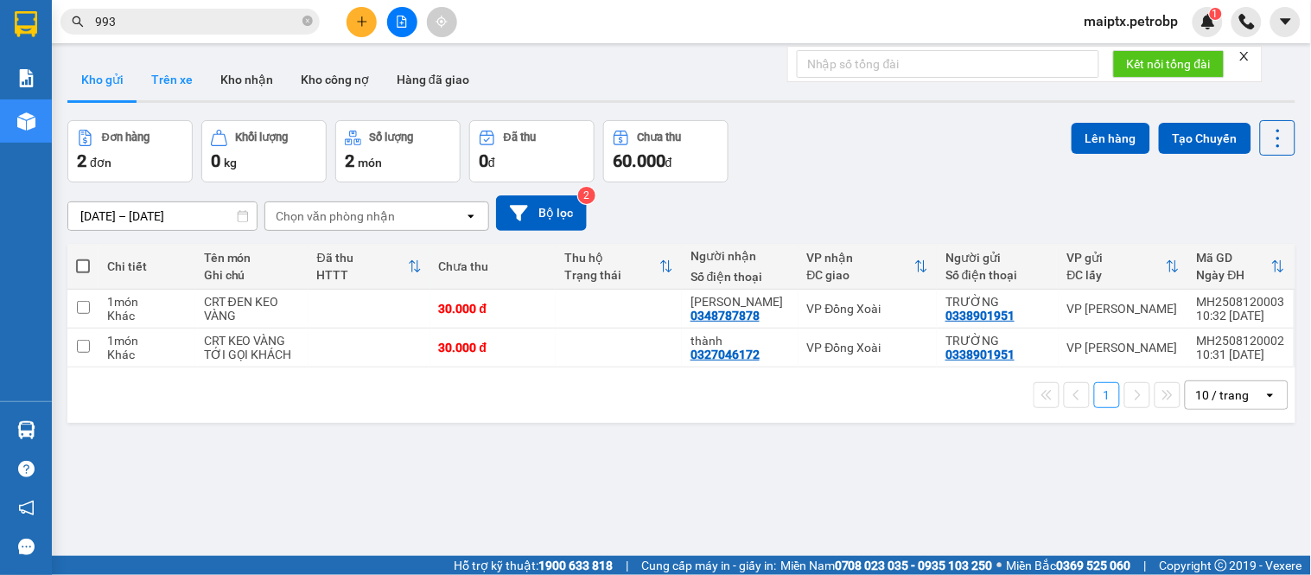
click at [167, 80] on button "Trên xe" at bounding box center [171, 79] width 69 height 41
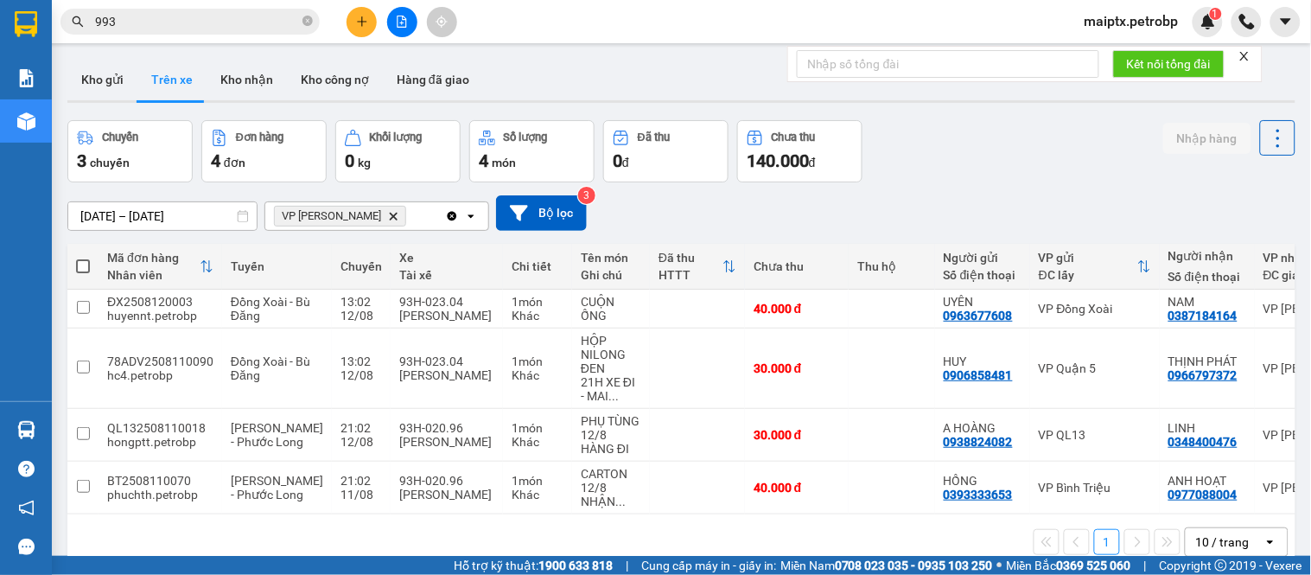
click at [180, 74] on button "Trên xe" at bounding box center [171, 79] width 69 height 41
click at [105, 82] on button "Kho gửi" at bounding box center [102, 79] width 70 height 41
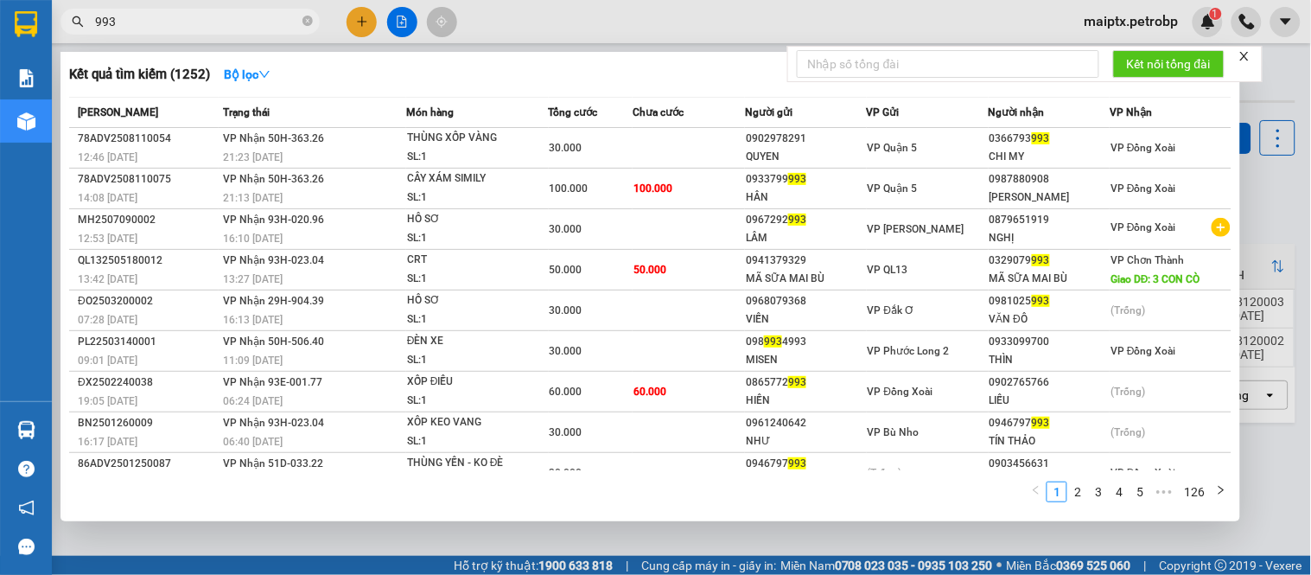
click at [137, 12] on input "993" at bounding box center [197, 21] width 204 height 19
click at [169, 23] on input "993" at bounding box center [197, 21] width 204 height 19
paste input "MH2508100001"
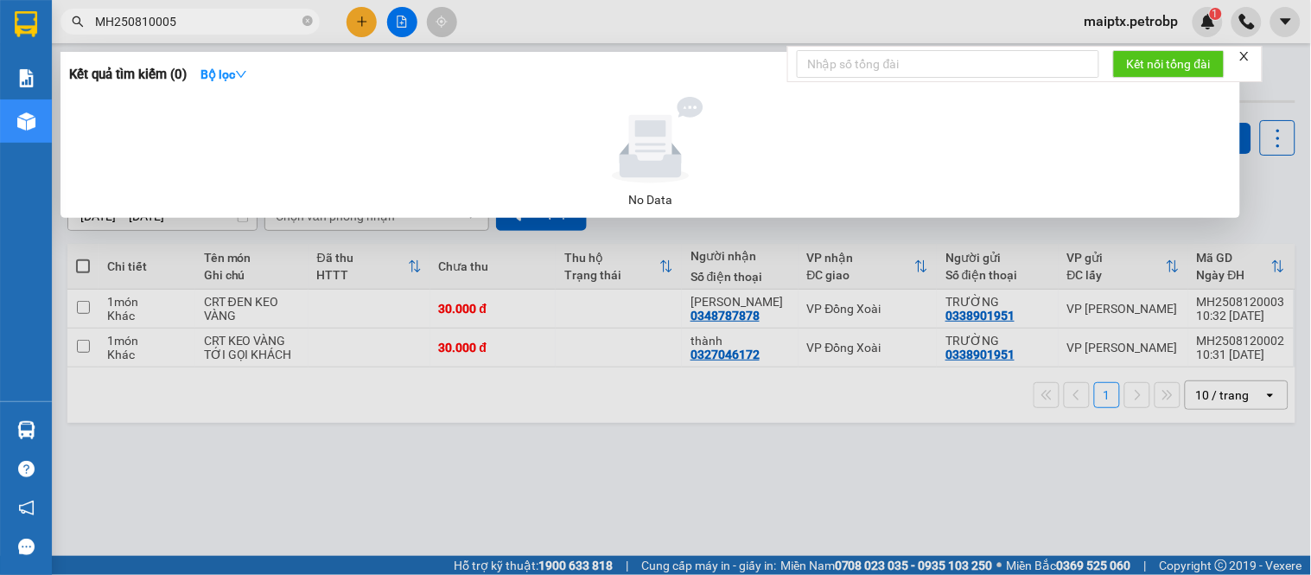
click at [154, 23] on input "MH250810005" at bounding box center [197, 21] width 204 height 19
click at [150, 23] on input "MH250810005" at bounding box center [197, 21] width 204 height 19
click at [168, 19] on input "MH2508110005" at bounding box center [197, 21] width 204 height 19
click at [193, 30] on input "MH250811005" at bounding box center [197, 21] width 204 height 19
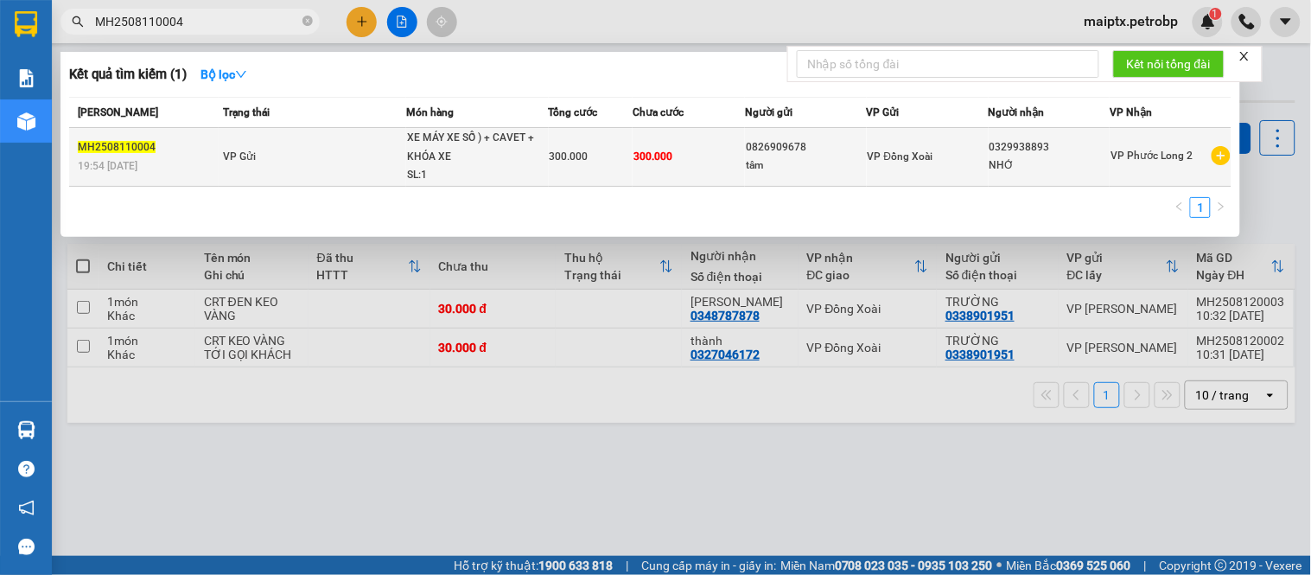
type input "MH2508110004"
click at [278, 142] on td "VP Gửi" at bounding box center [313, 157] width 188 height 59
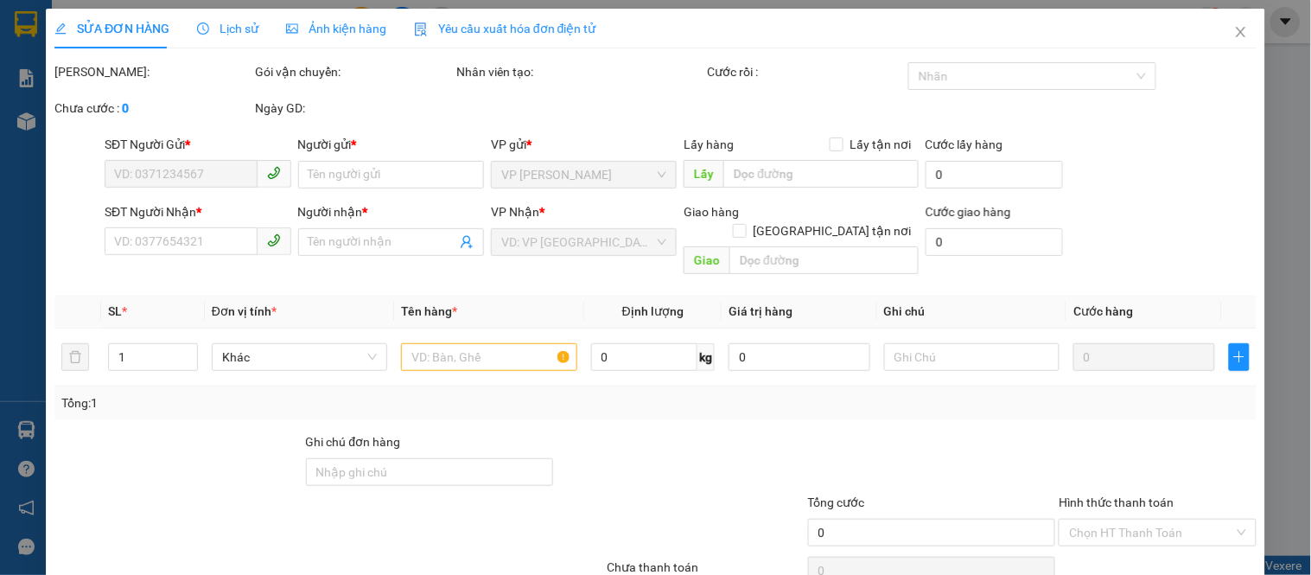
type input "0826909678"
type input "tâm"
type input "0329938893"
type input "NHỚ"
type input "300.000"
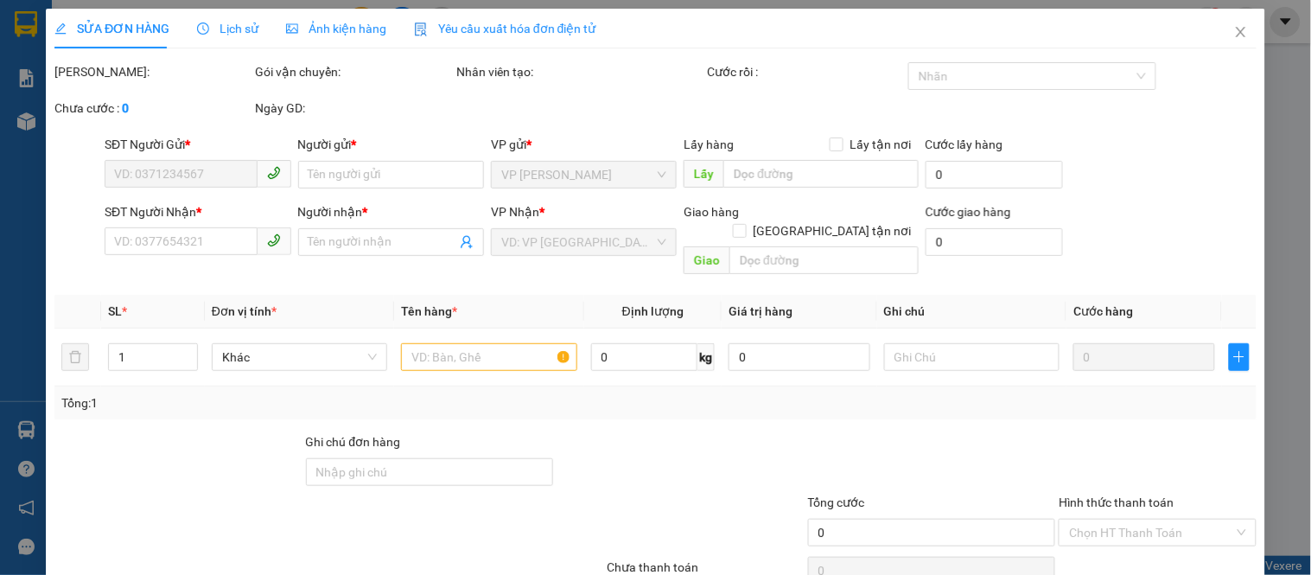
type input "300.000"
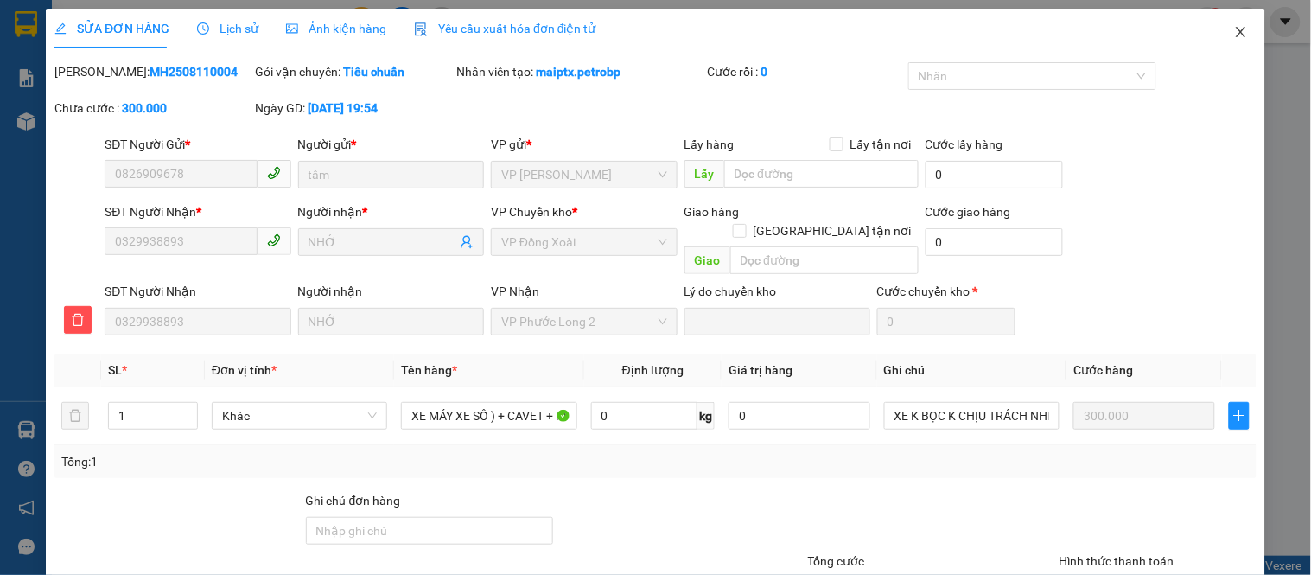
click at [1234, 28] on icon "close" at bounding box center [1241, 32] width 14 height 14
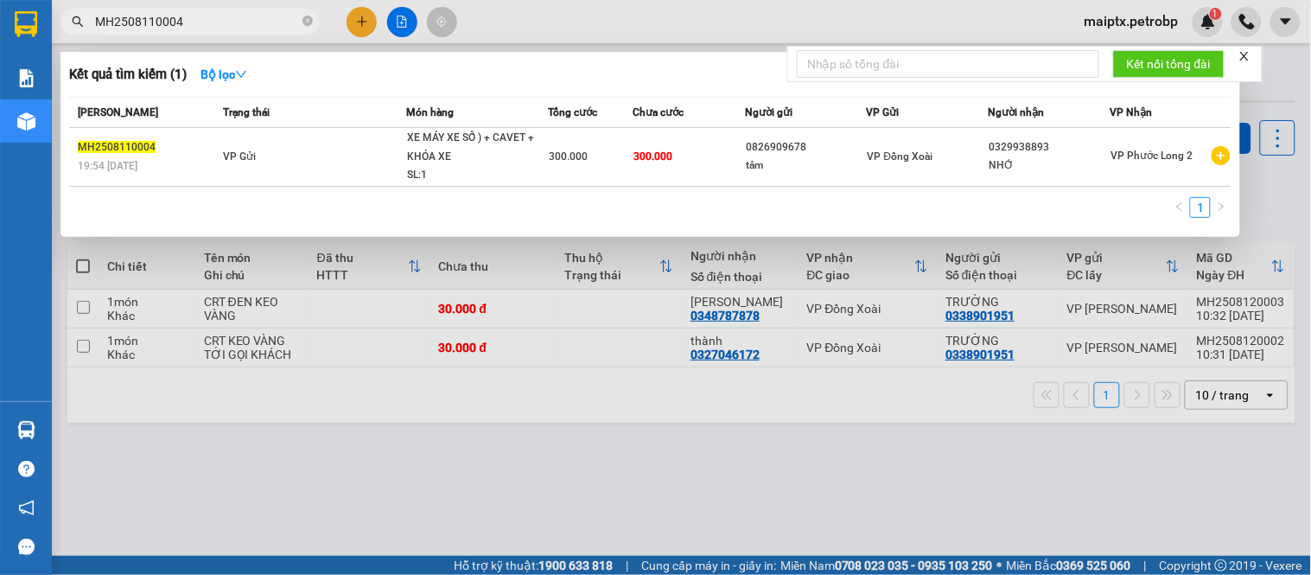
click at [221, 16] on input "MH2508110004" at bounding box center [197, 21] width 204 height 19
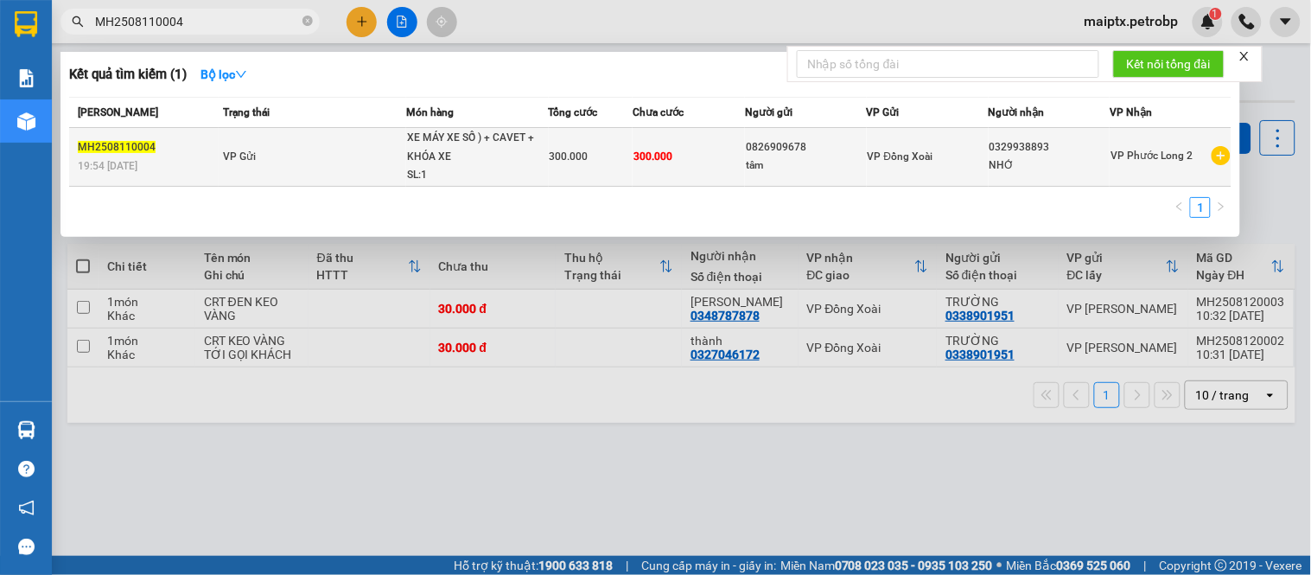
click at [294, 165] on td "VP Gửi" at bounding box center [313, 157] width 188 height 59
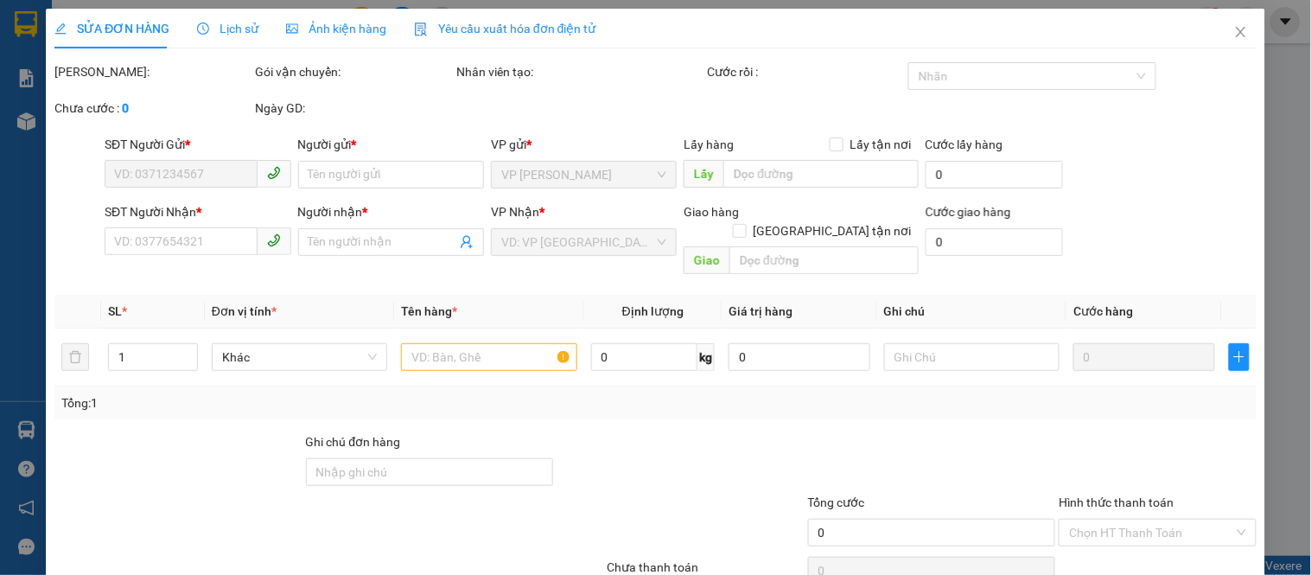
type input "0826909678"
type input "tâm"
type input "0329938893"
type input "NHỚ"
type input "300.000"
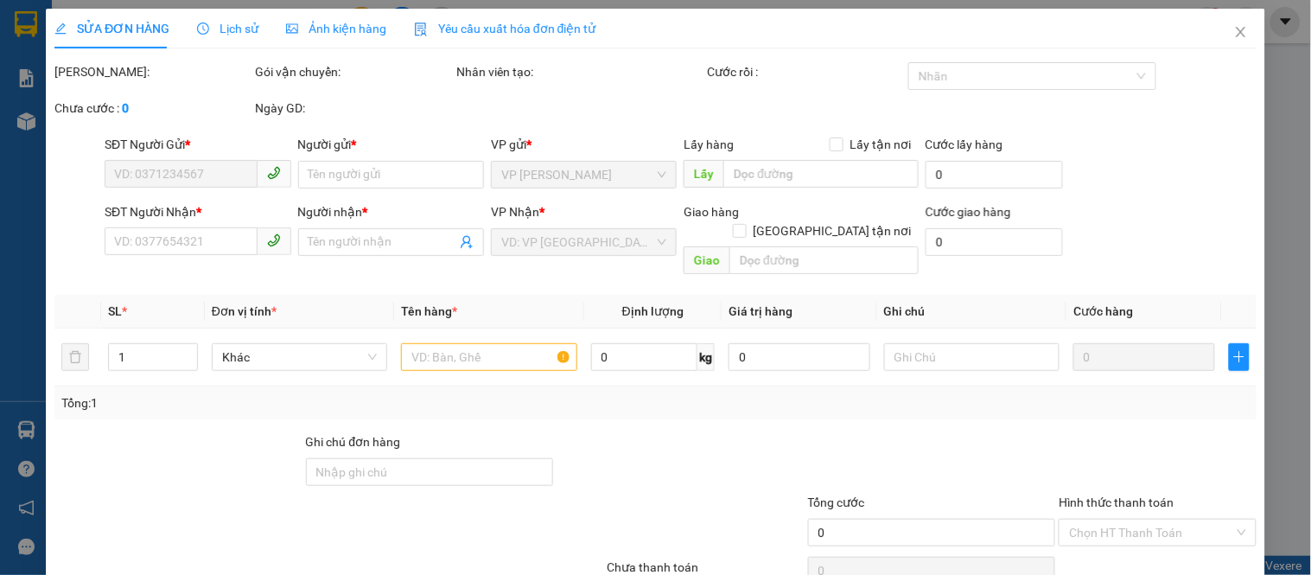
type input "300.000"
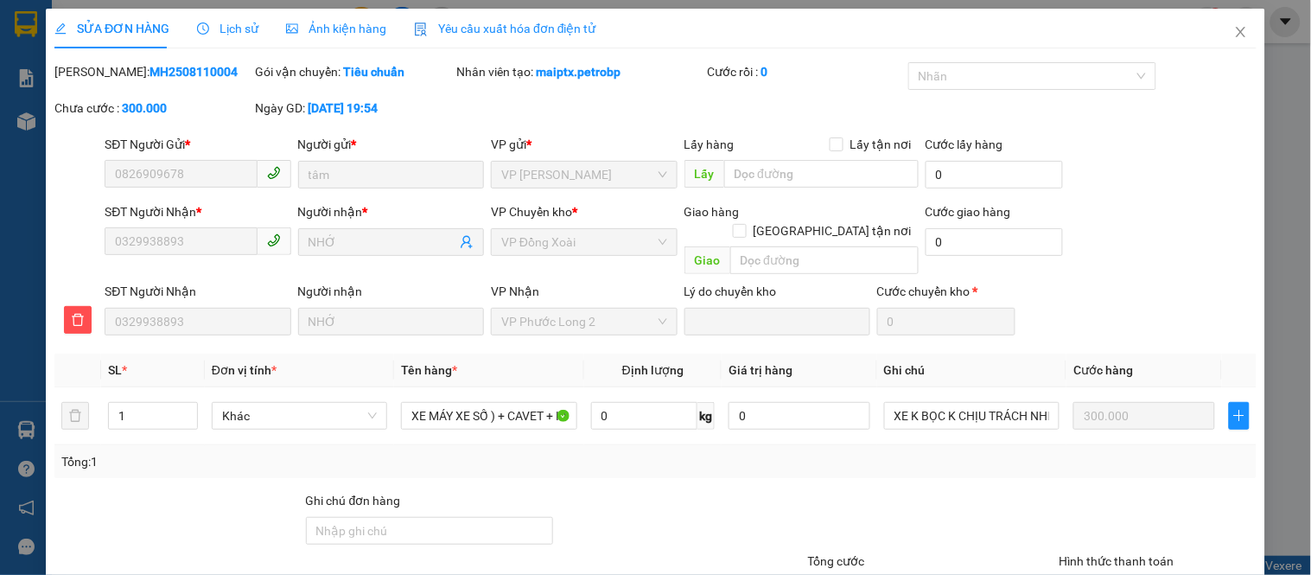
click at [212, 31] on span "Lịch sử" at bounding box center [227, 29] width 61 height 14
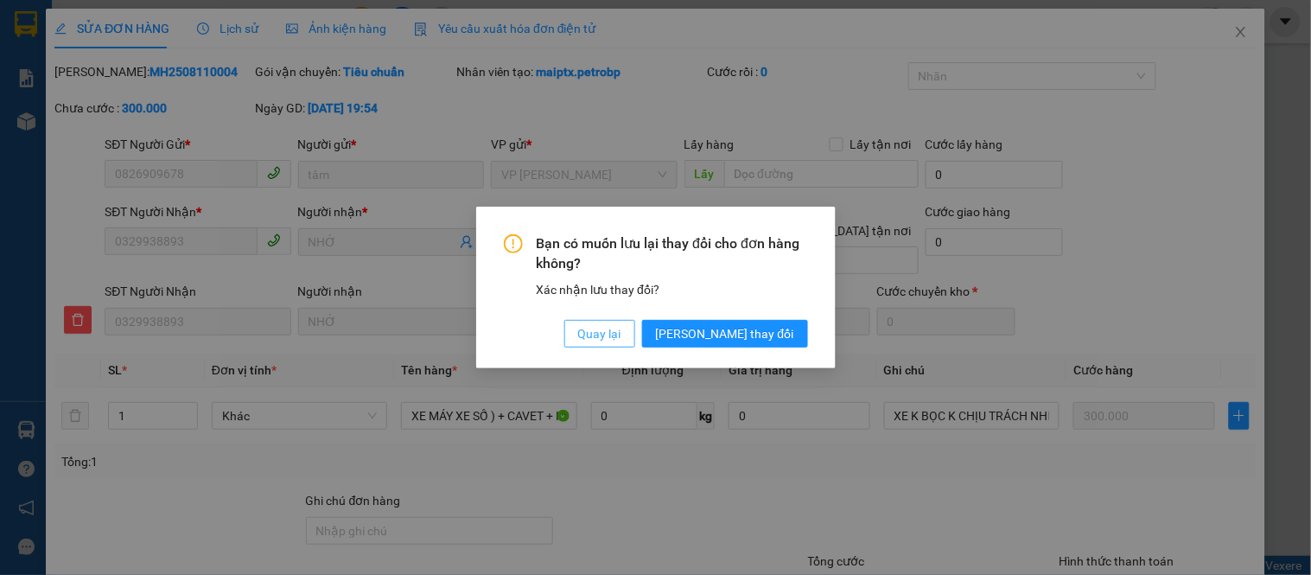
click at [621, 340] on span "Quay lại" at bounding box center [599, 333] width 43 height 19
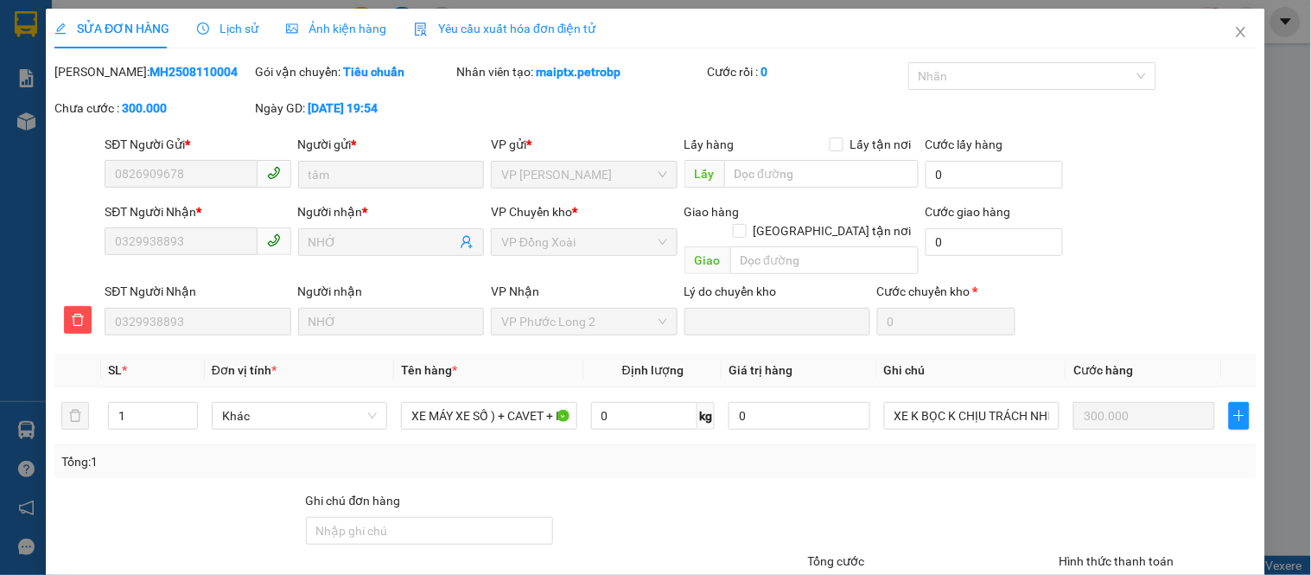
scroll to position [126, 0]
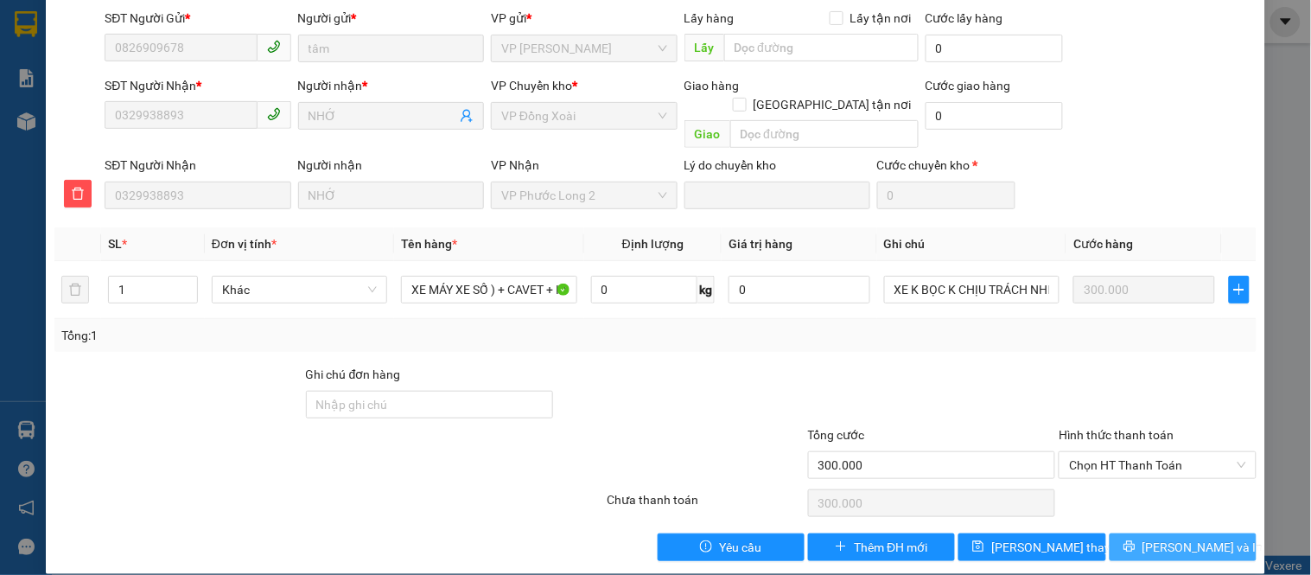
click at [1154, 533] on button "[PERSON_NAME] và In" at bounding box center [1183, 547] width 147 height 28
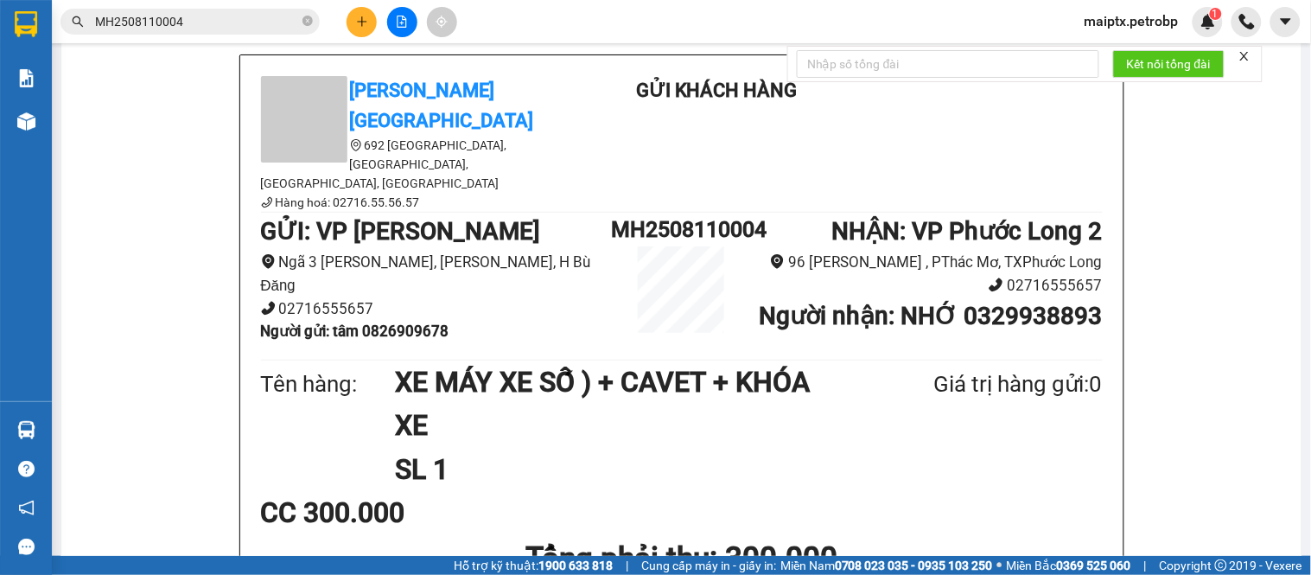
scroll to position [192, 0]
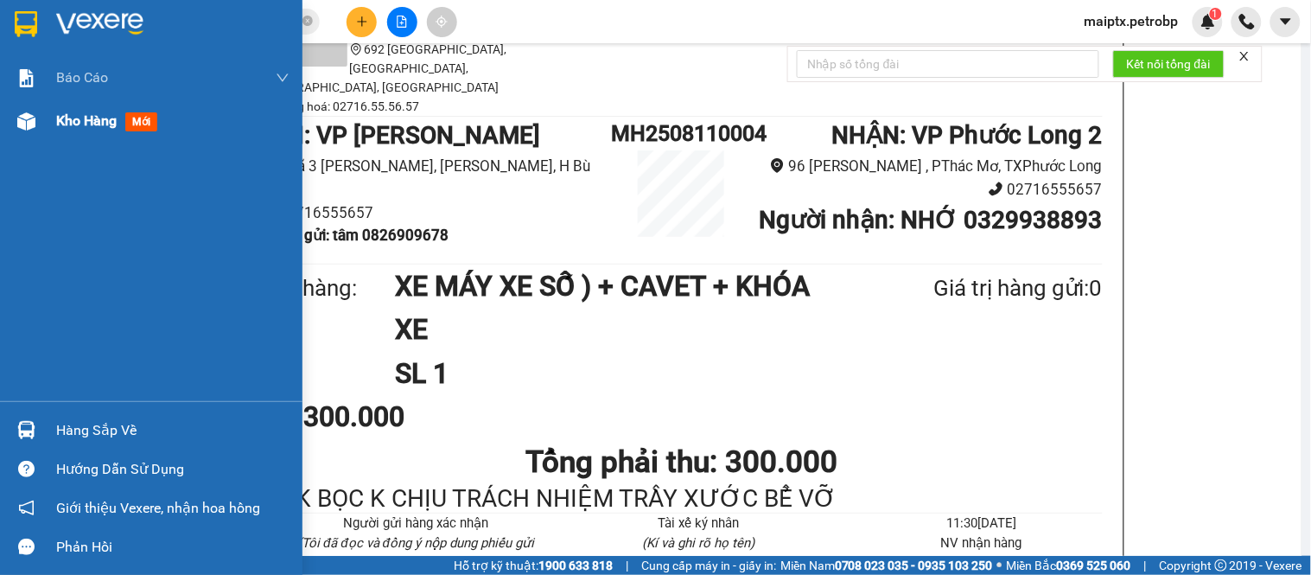
click at [29, 128] on img at bounding box center [26, 121] width 18 height 18
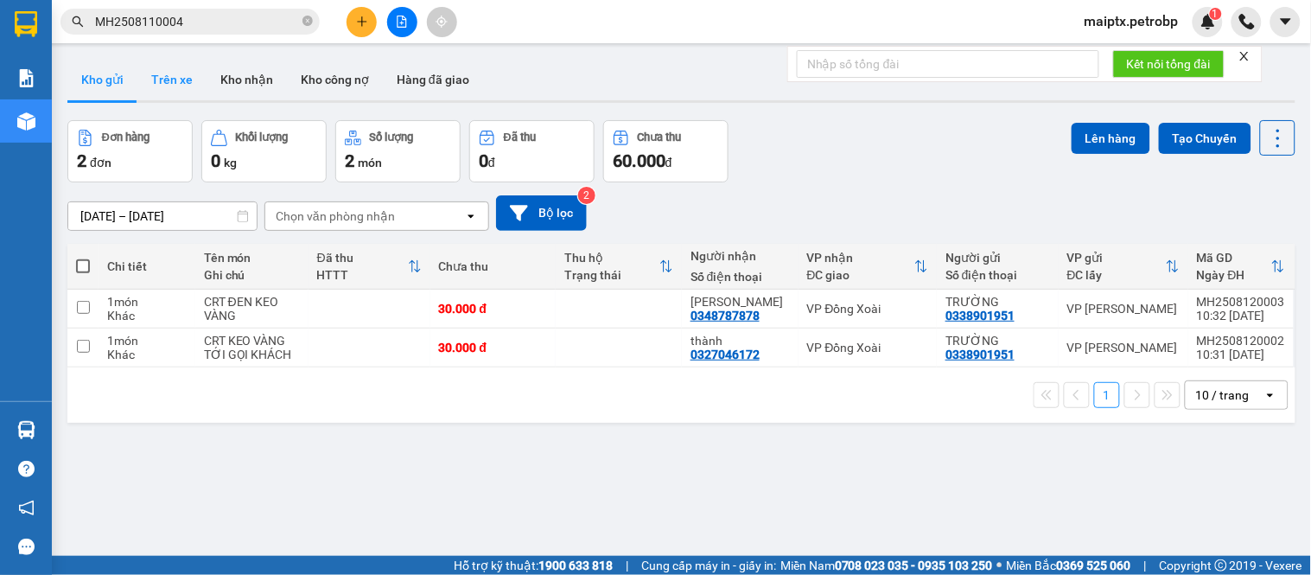
click at [160, 78] on button "Trên xe" at bounding box center [171, 79] width 69 height 41
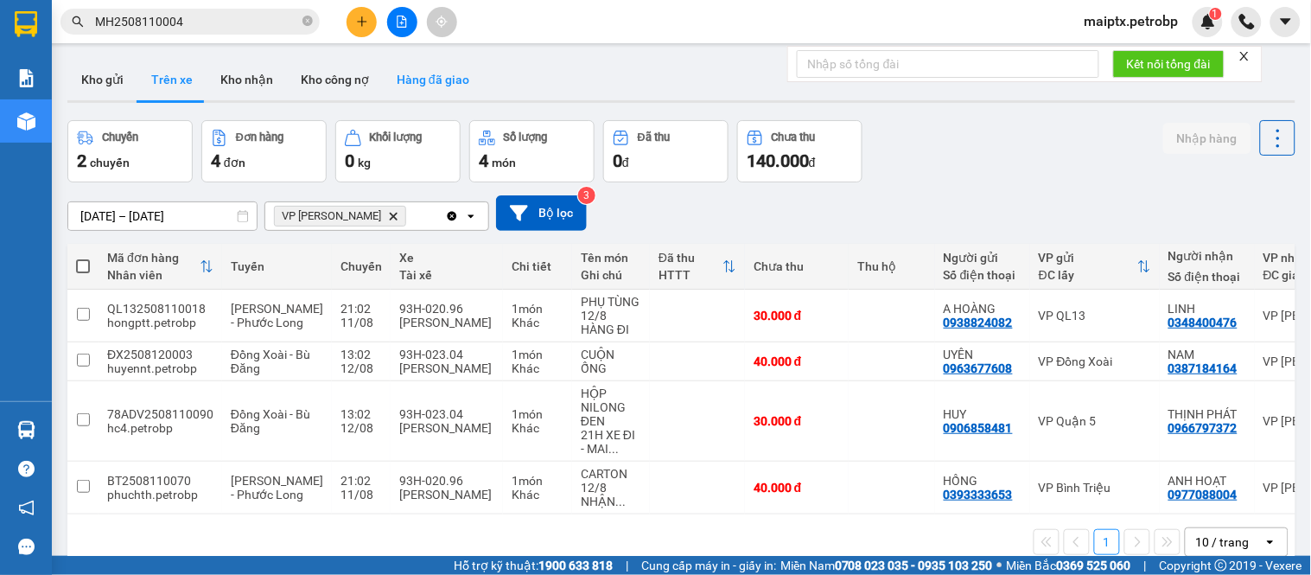
click at [400, 74] on button "Hàng đã giao" at bounding box center [433, 79] width 100 height 41
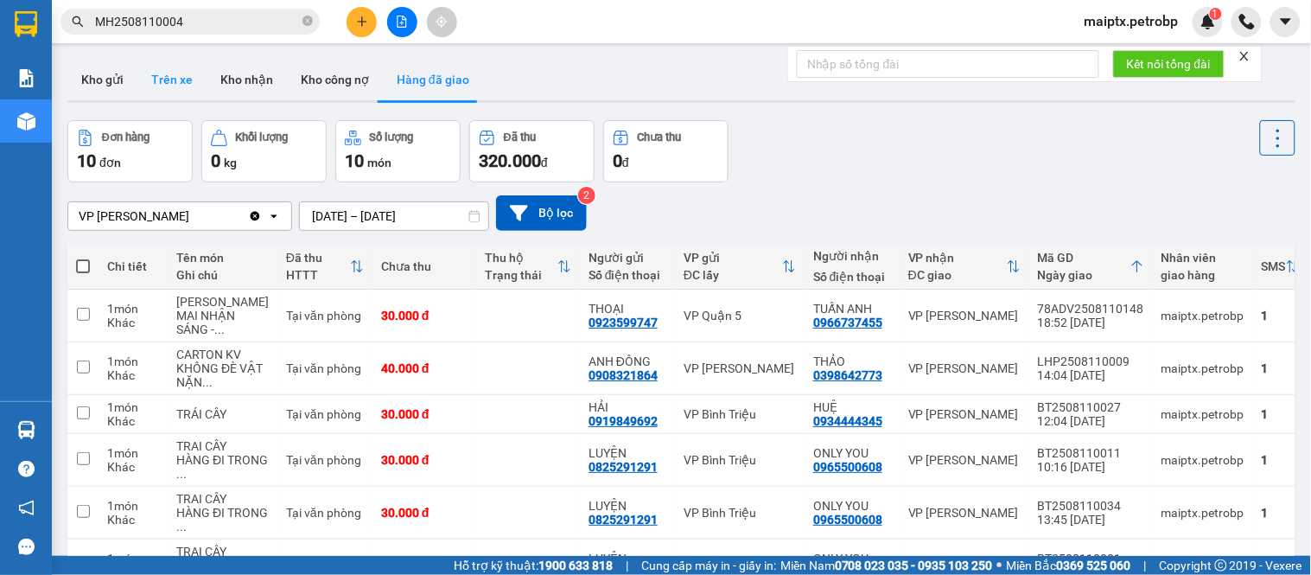
click at [182, 80] on button "Trên xe" at bounding box center [171, 79] width 69 height 41
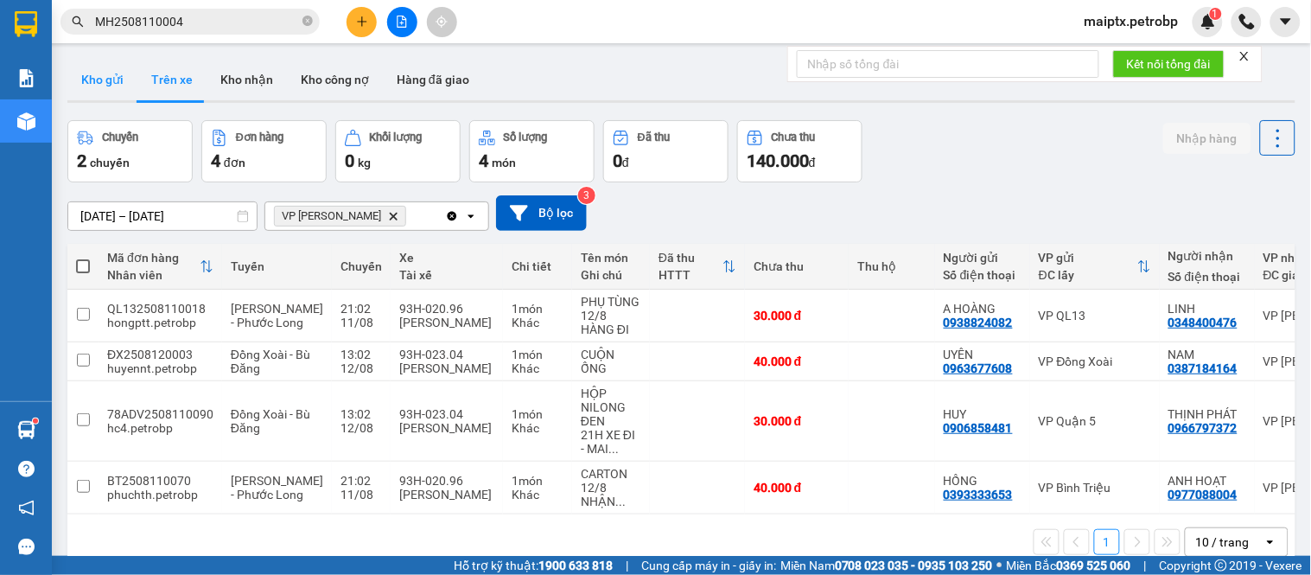
click at [115, 73] on button "Kho gửi" at bounding box center [102, 79] width 70 height 41
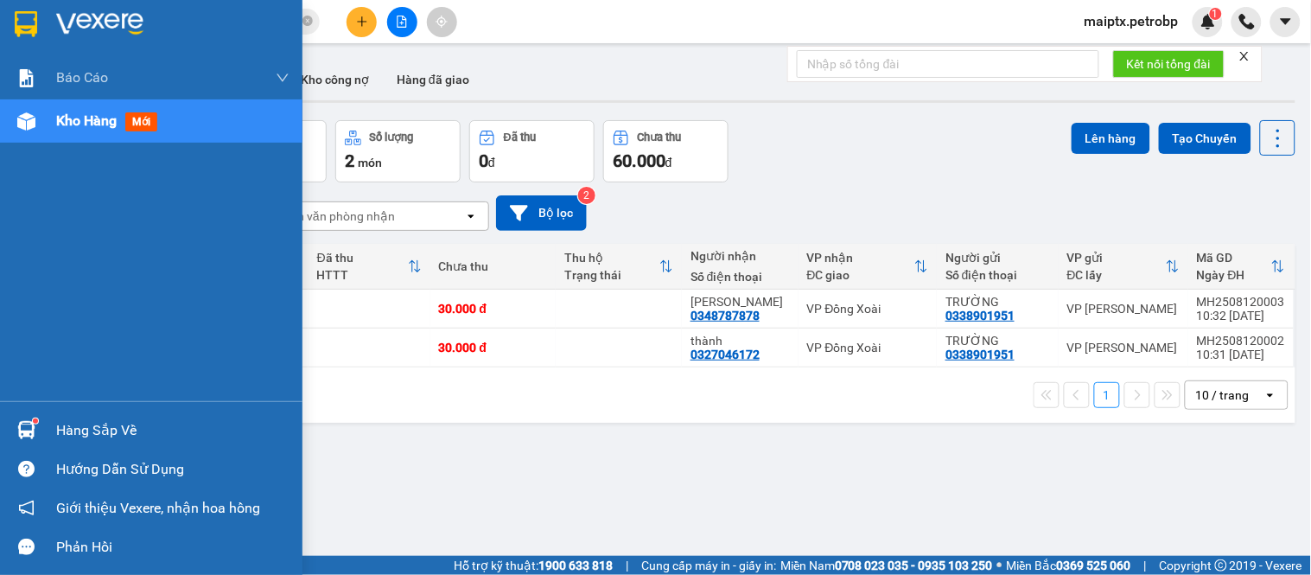
click at [24, 428] on img at bounding box center [26, 430] width 18 height 18
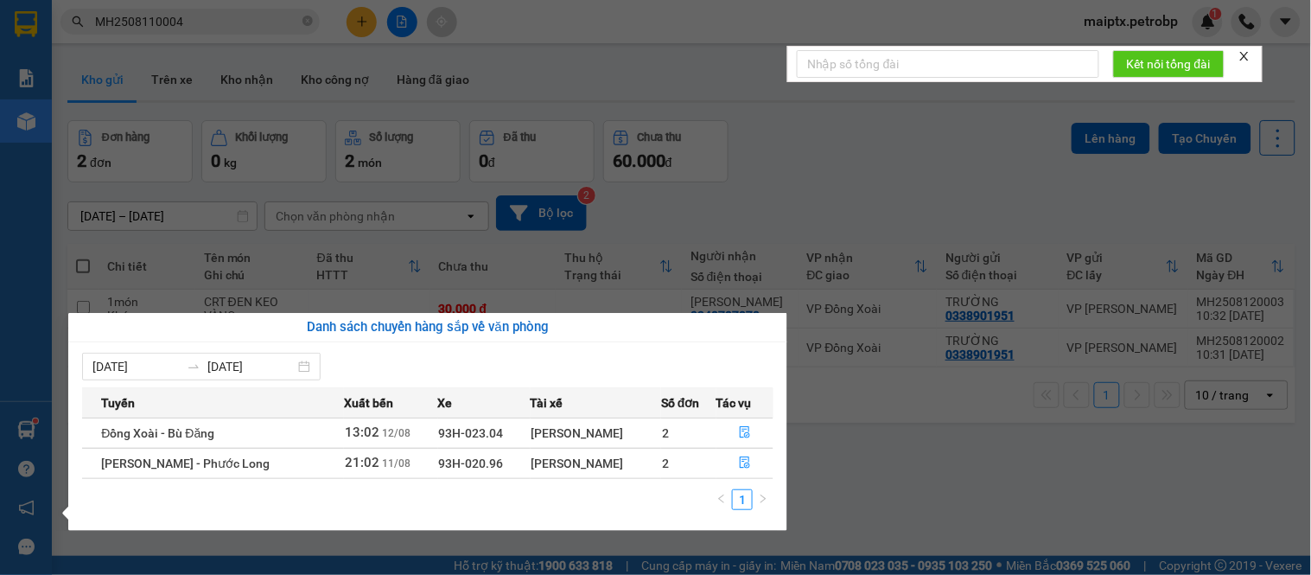
click at [845, 468] on section "Kết quả tìm kiếm ( 1 ) Bộ lọc Mã ĐH Trạng thái Món hàng Tổng cước Chưa cước Ngư…" at bounding box center [655, 287] width 1311 height 575
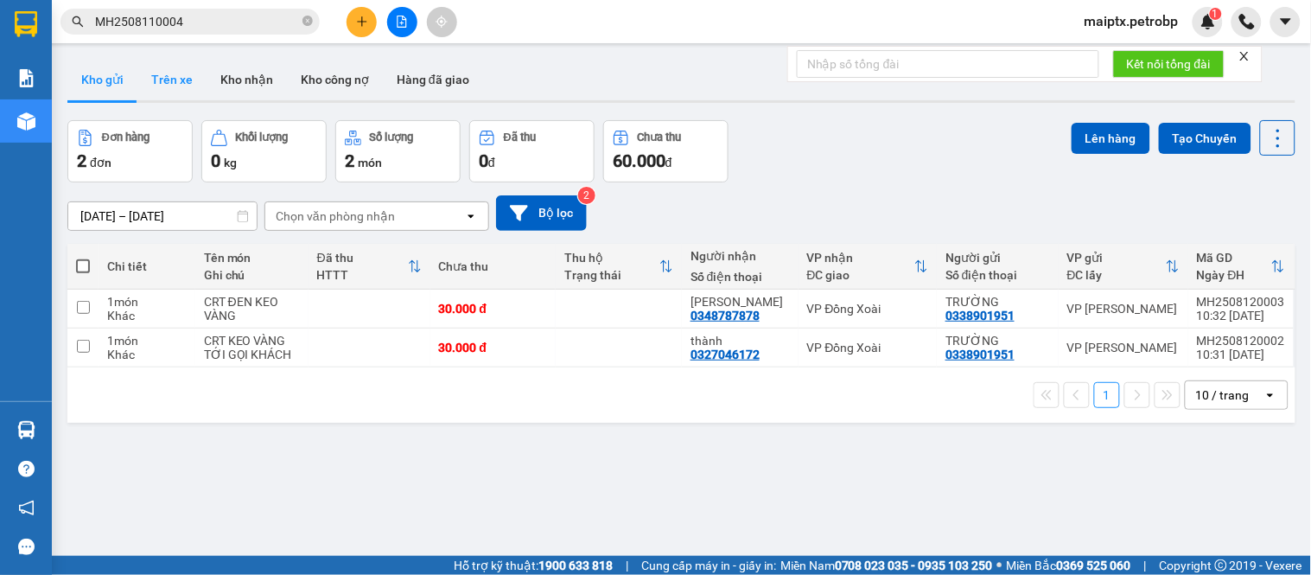
click at [171, 81] on button "Trên xe" at bounding box center [171, 79] width 69 height 41
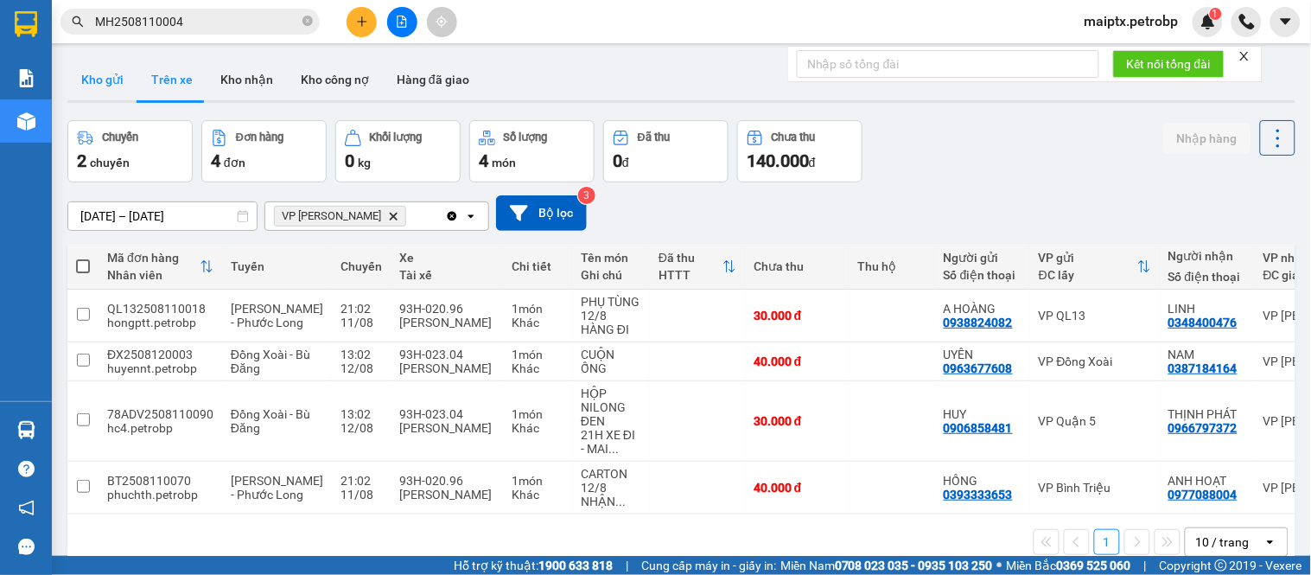
click at [97, 84] on button "Kho gửi" at bounding box center [102, 79] width 70 height 41
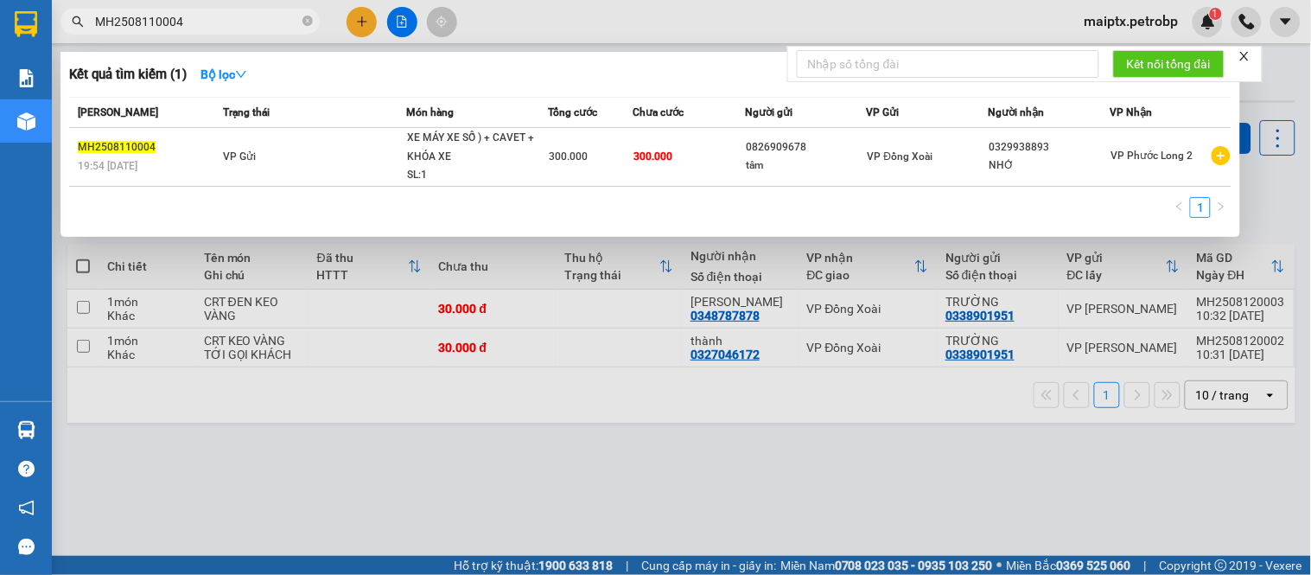
click at [194, 24] on input "MH2508110004" at bounding box center [197, 21] width 204 height 19
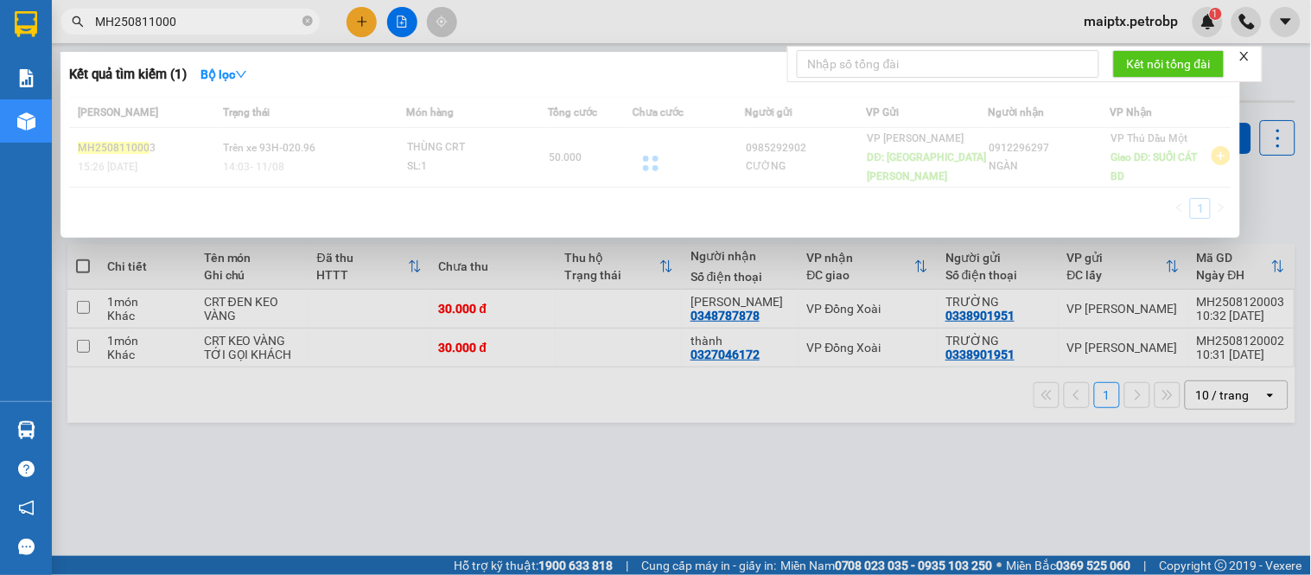
type input "MH2508110004"
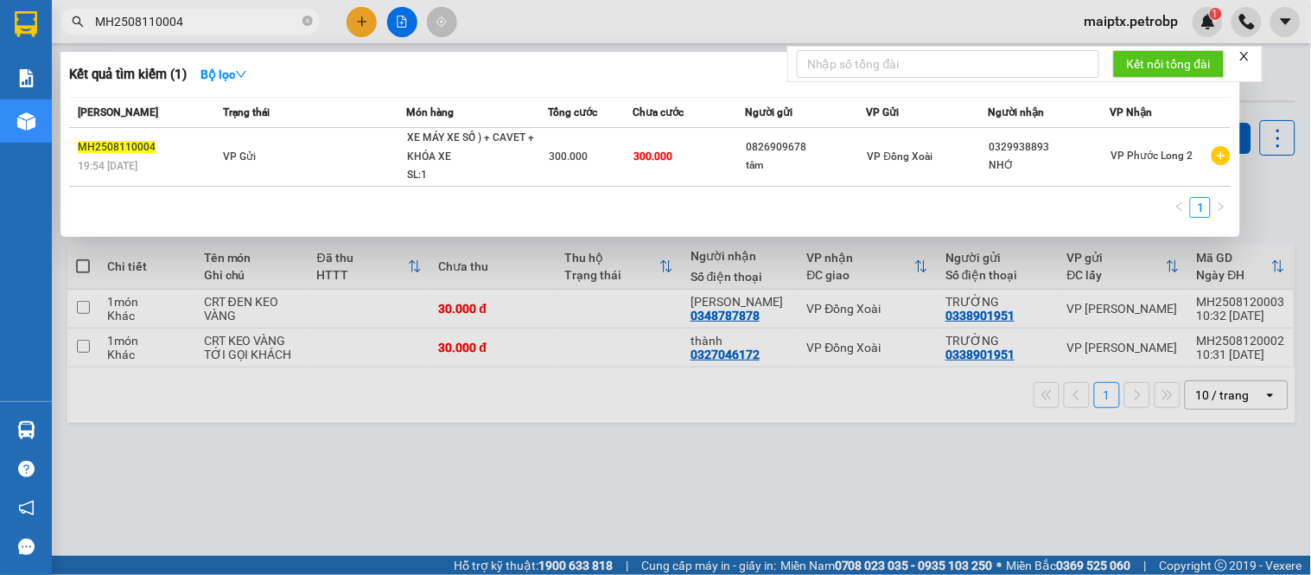
click at [717, 449] on div at bounding box center [655, 287] width 1311 height 575
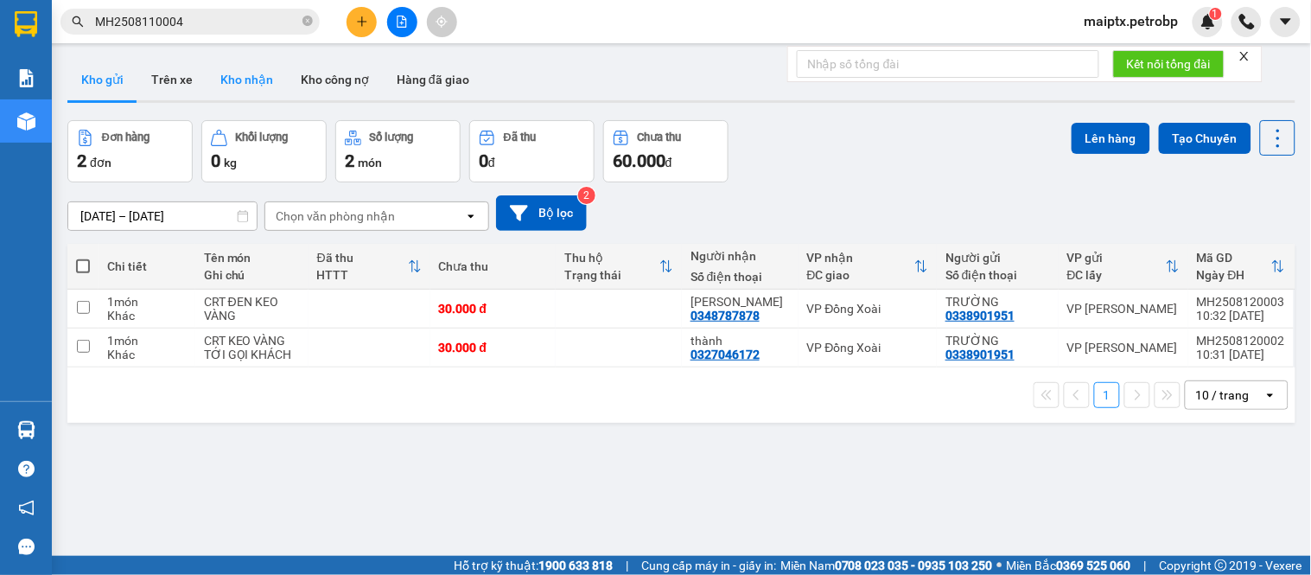
click at [253, 75] on button "Kho nhận" at bounding box center [247, 79] width 80 height 41
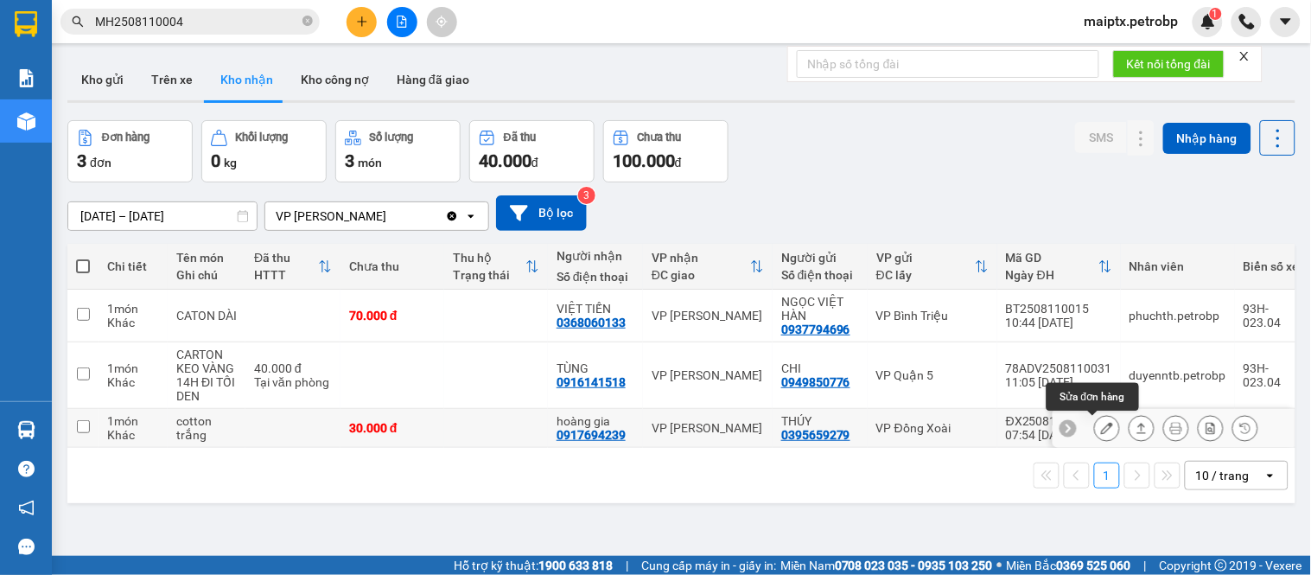
click at [1101, 426] on icon at bounding box center [1107, 428] width 12 height 12
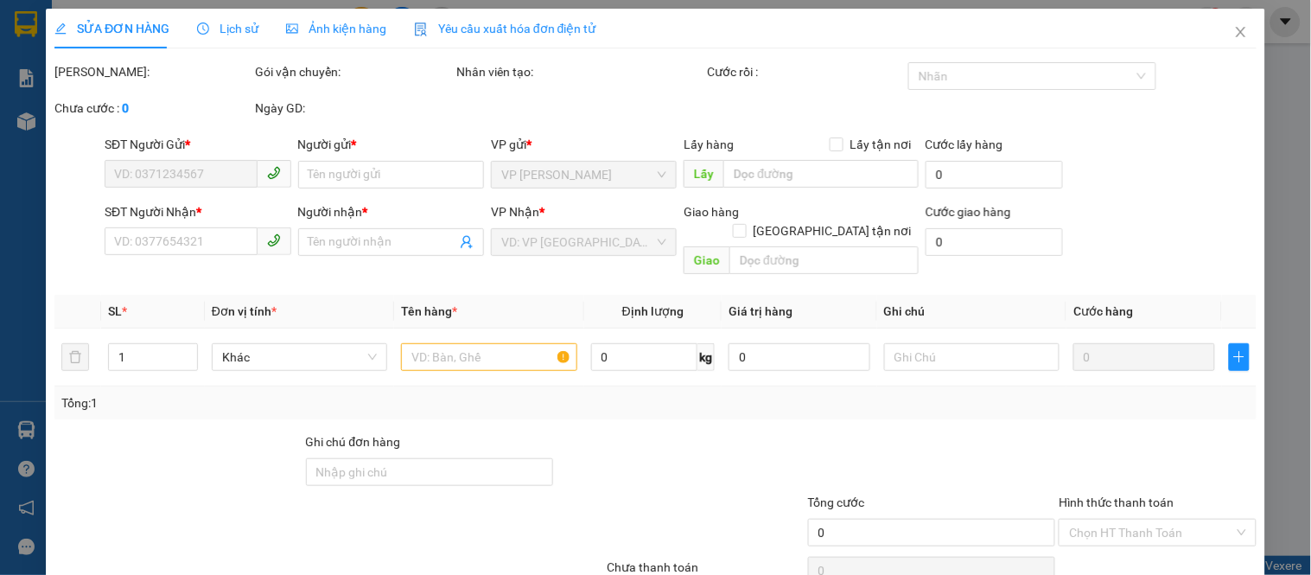
type input "0395659279"
type input "THÚY"
type input "0917694239"
type input "hoàng gia"
type input "30.000"
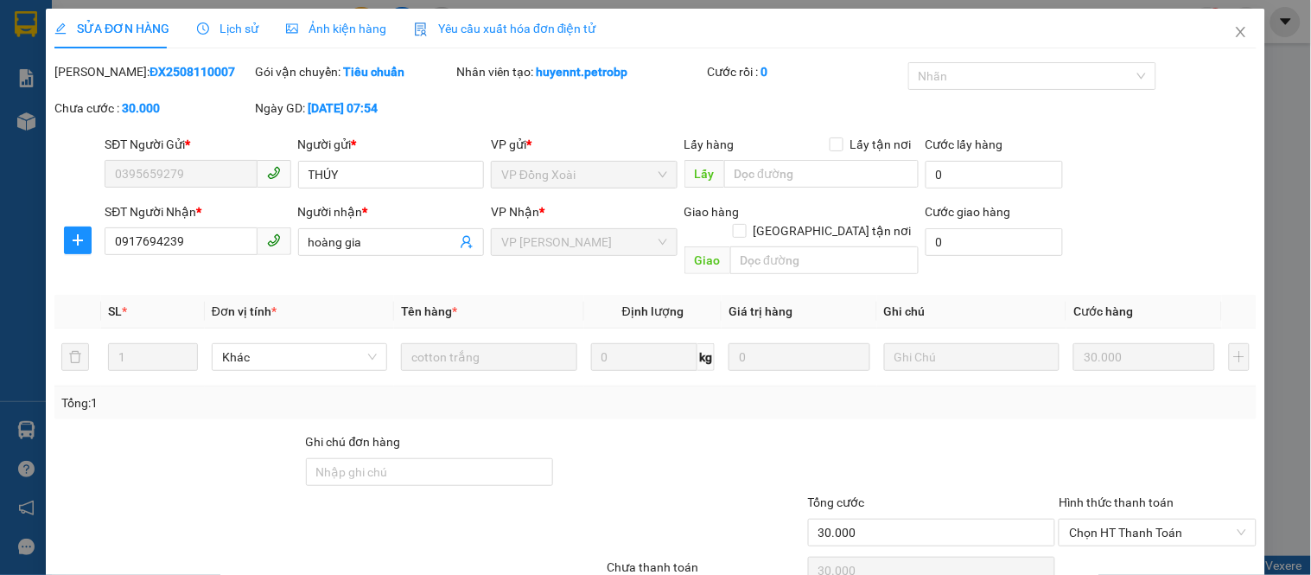
click at [150, 66] on b "ĐX2508110007" at bounding box center [193, 72] width 86 height 14
copy b "ĐX2508110007"
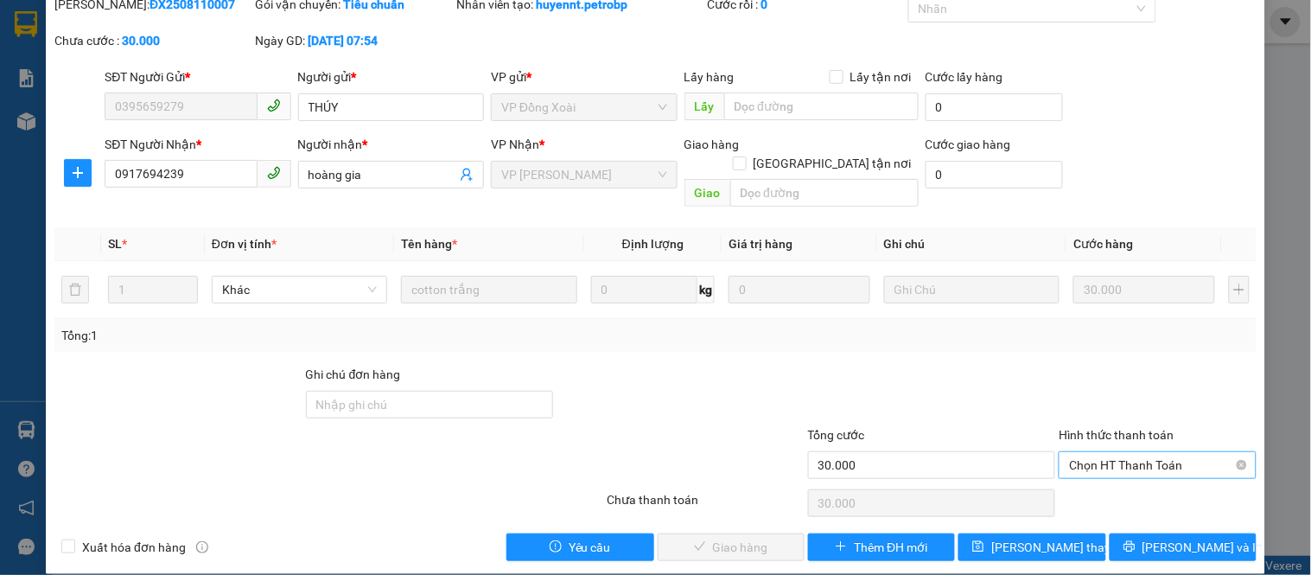
click at [1076, 452] on span "Chọn HT Thanh Toán" at bounding box center [1157, 465] width 176 height 26
click at [1083, 481] on div "Tại văn phòng" at bounding box center [1147, 480] width 175 height 19
type input "0"
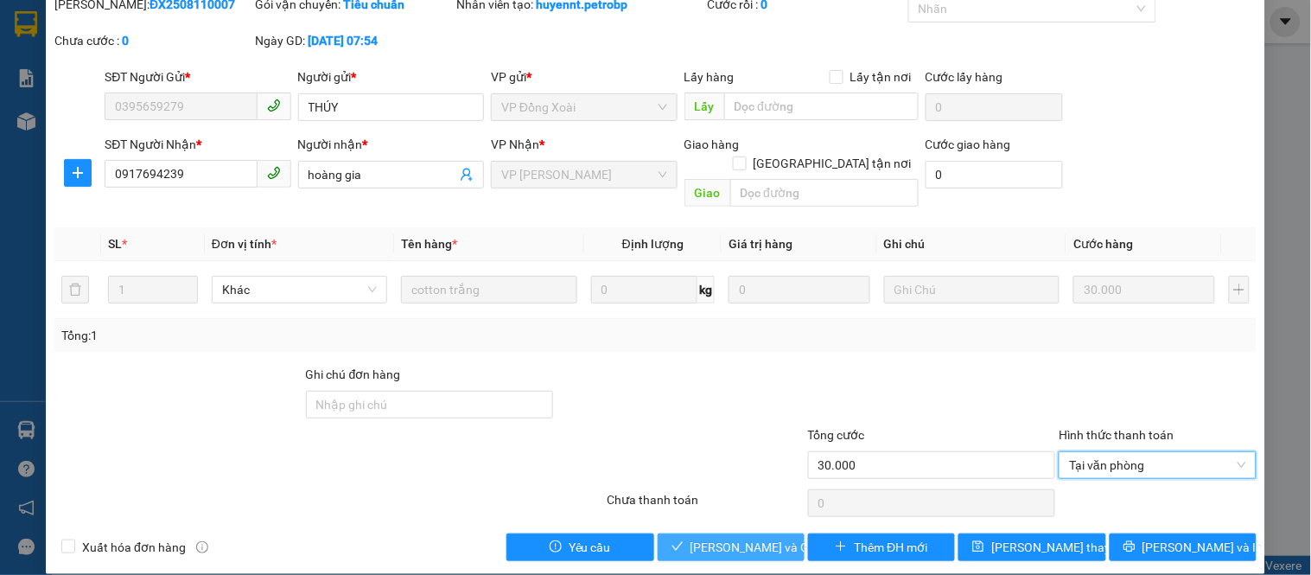
click at [742, 538] on span "[PERSON_NAME] và Giao hàng" at bounding box center [774, 547] width 166 height 19
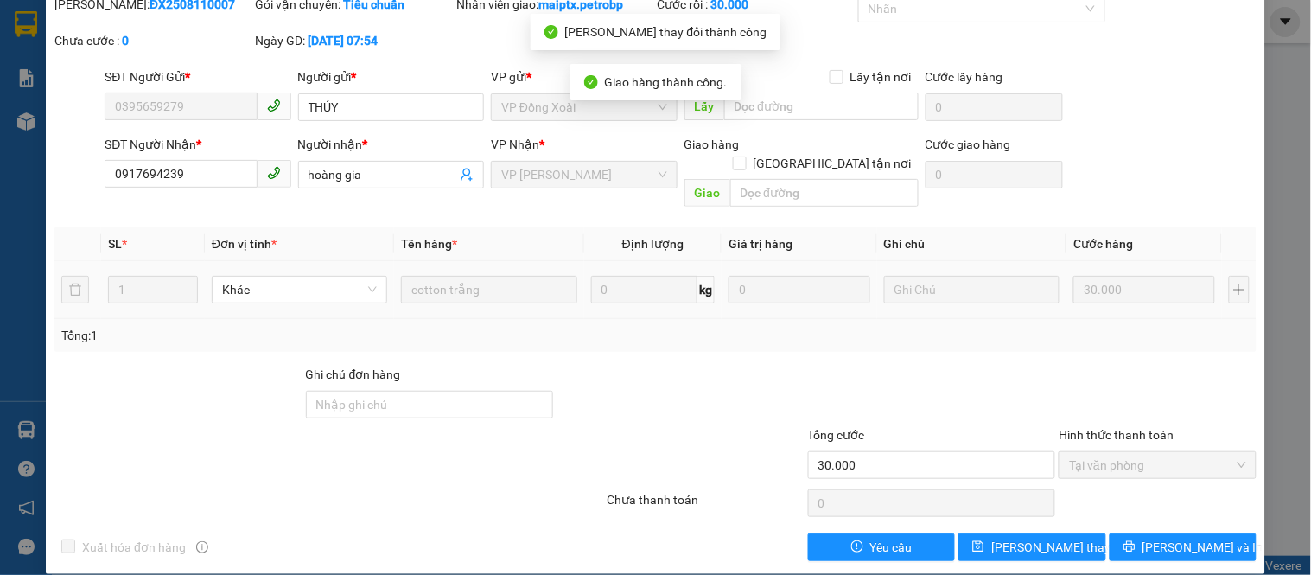
scroll to position [0, 0]
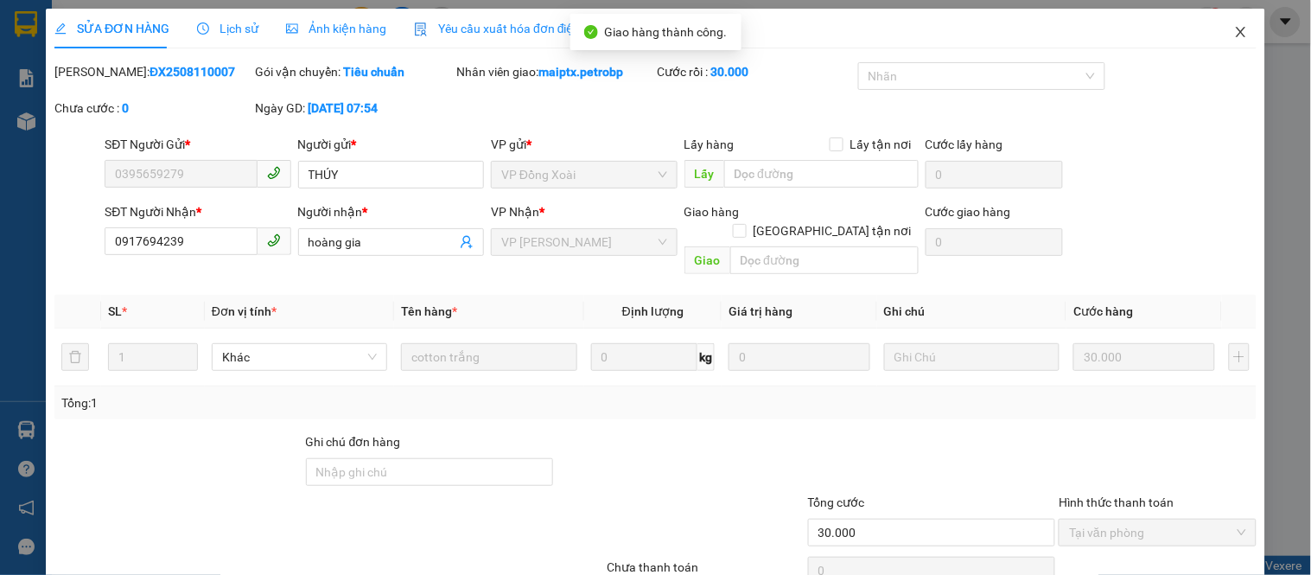
click at [1234, 29] on icon "close" at bounding box center [1241, 32] width 14 height 14
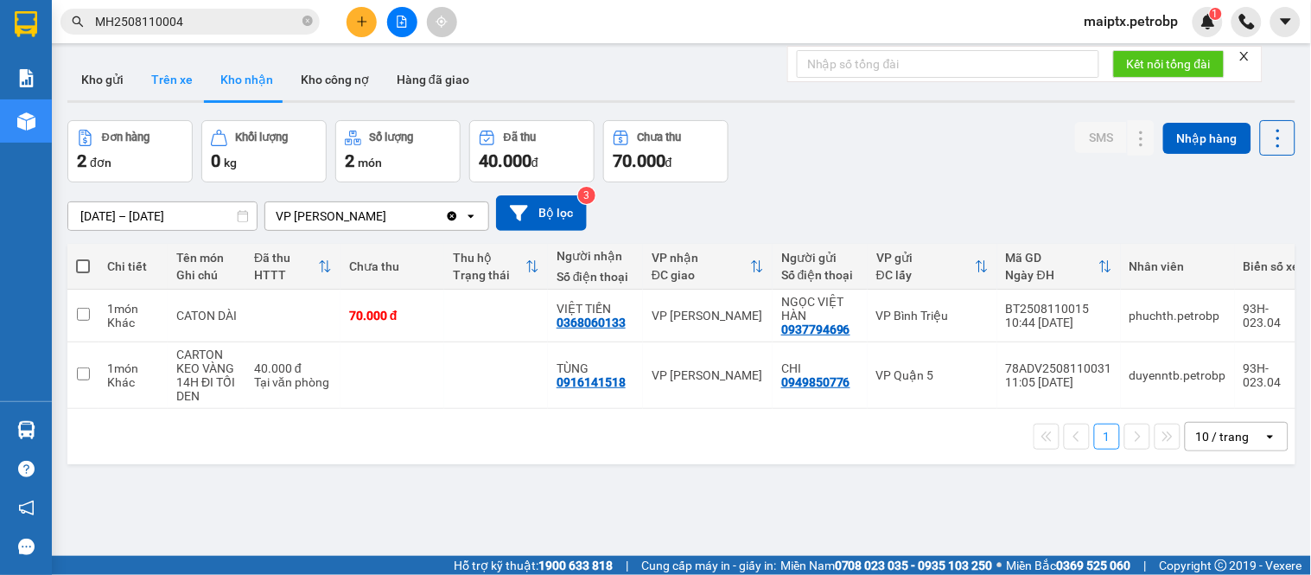
click at [177, 75] on button "Trên xe" at bounding box center [171, 79] width 69 height 41
type input "[DATE] – [DATE]"
